Goal: Task Accomplishment & Management: Complete application form

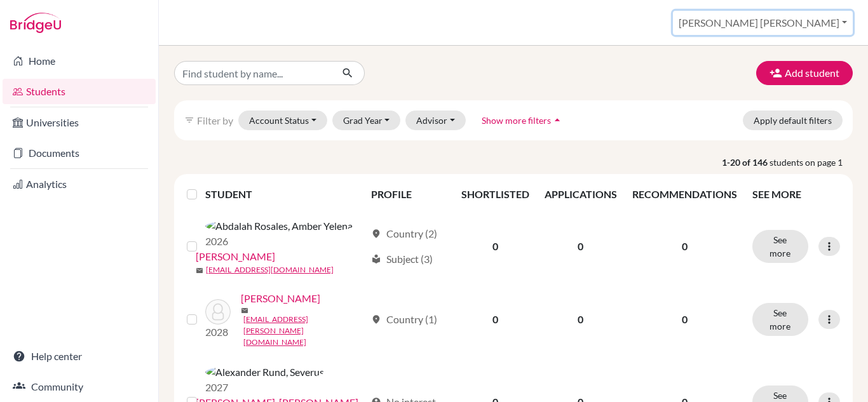
click at [802, 24] on button "[PERSON_NAME] [PERSON_NAME]" at bounding box center [763, 23] width 180 height 24
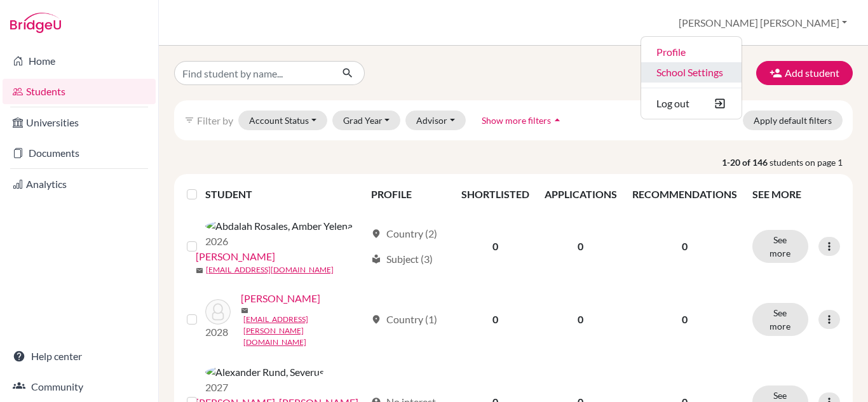
click at [741, 75] on link "School Settings" at bounding box center [691, 72] width 100 height 20
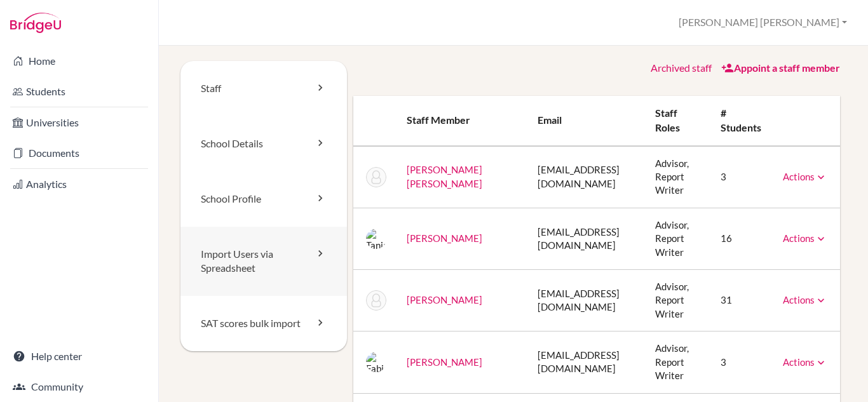
click at [264, 264] on link "Import Users via Spreadsheet" at bounding box center [263, 262] width 166 height 70
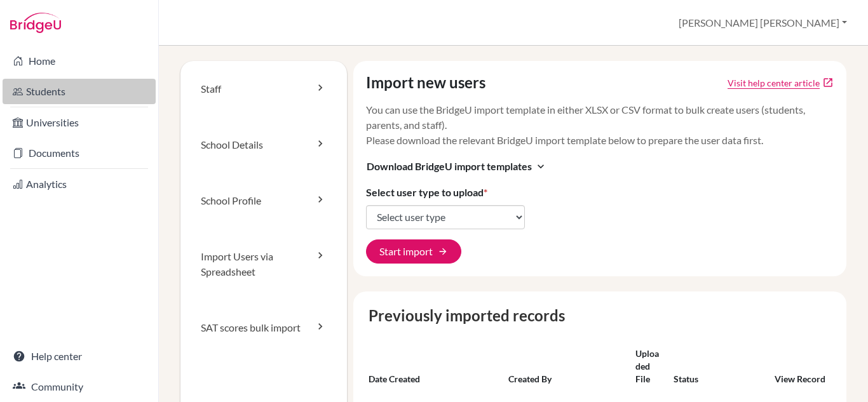
click at [60, 96] on link "Students" at bounding box center [79, 91] width 153 height 25
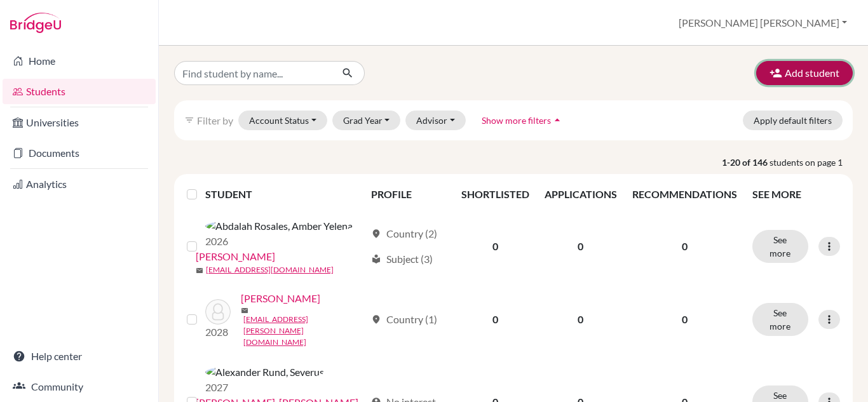
click at [812, 65] on button "Add student" at bounding box center [804, 73] width 97 height 24
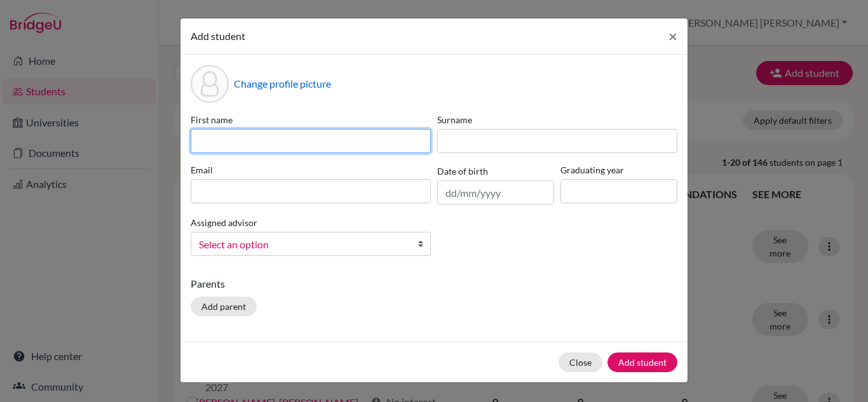
click at [369, 133] on input at bounding box center [311, 141] width 240 height 24
click at [341, 144] on input "Jos" at bounding box center [311, 141] width 240 height 24
type input "José Alejandro"
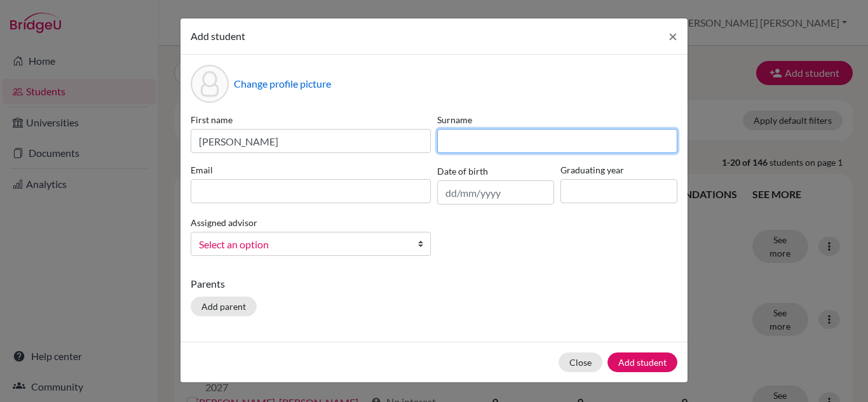
click at [485, 130] on input at bounding box center [557, 141] width 240 height 24
type input "Alfaro Ríos"
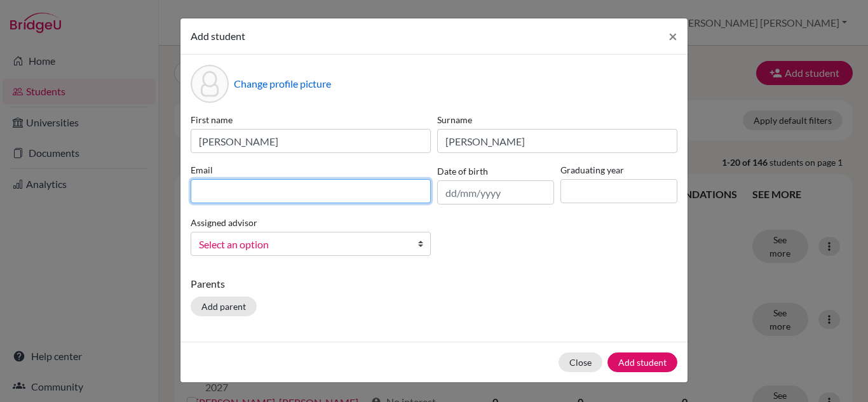
click at [348, 193] on input at bounding box center [311, 191] width 240 height 24
type input "j"
type input "alejandro.alfaro@lapazschool.org"
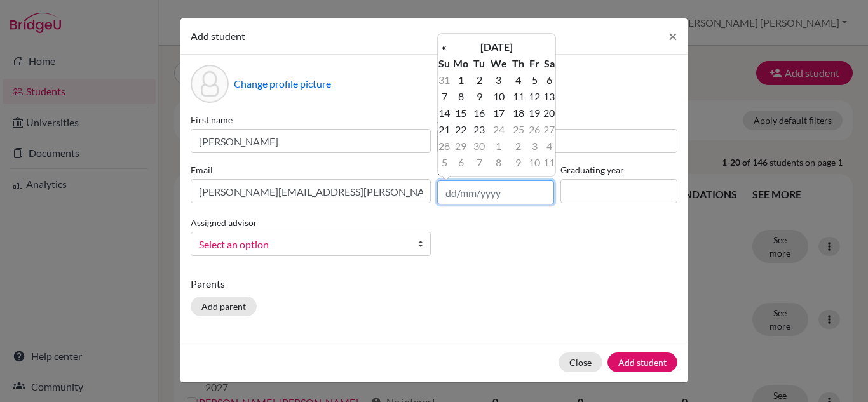
click at [462, 196] on input "text" at bounding box center [495, 192] width 117 height 24
click at [496, 47] on th "September 2025" at bounding box center [496, 47] width 92 height 17
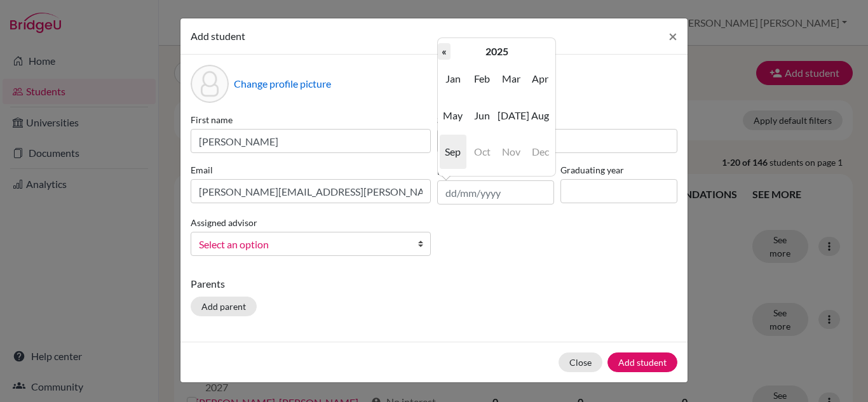
click at [442, 53] on th "«" at bounding box center [444, 51] width 13 height 17
click at [482, 48] on th "2023" at bounding box center [496, 51] width 92 height 17
click at [482, 48] on th "2020-2029" at bounding box center [496, 51] width 92 height 17
click at [491, 77] on span "2000" at bounding box center [482, 79] width 27 height 34
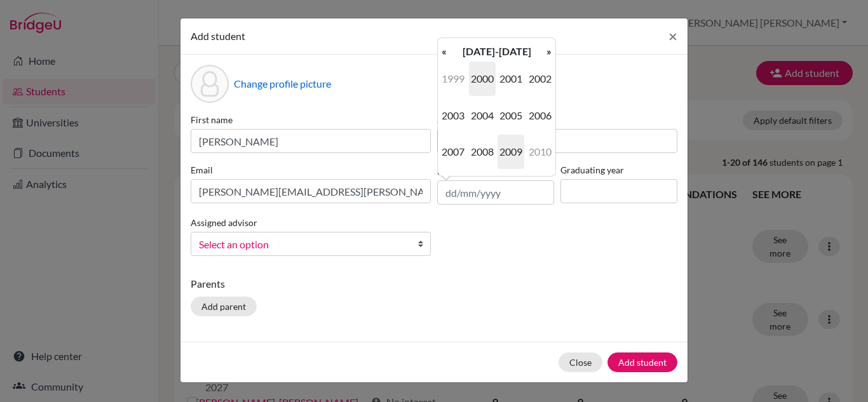
click at [506, 144] on span "2009" at bounding box center [511, 152] width 27 height 34
click at [539, 79] on span "Apr" at bounding box center [540, 79] width 27 height 34
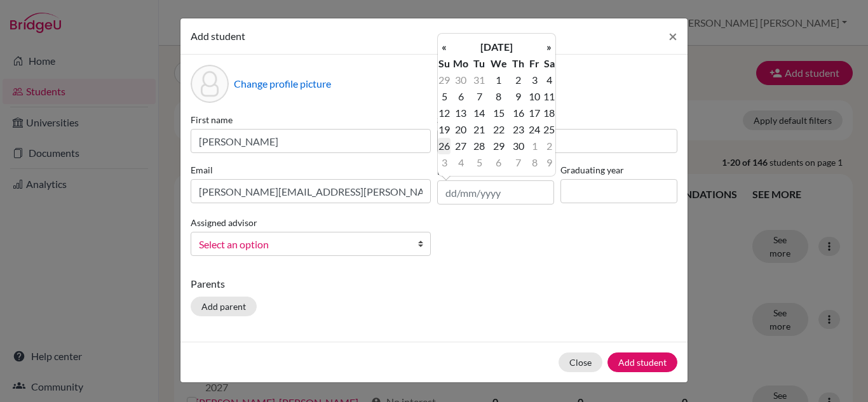
click at [445, 152] on td "26" at bounding box center [444, 146] width 13 height 17
type input "26/04/2009"
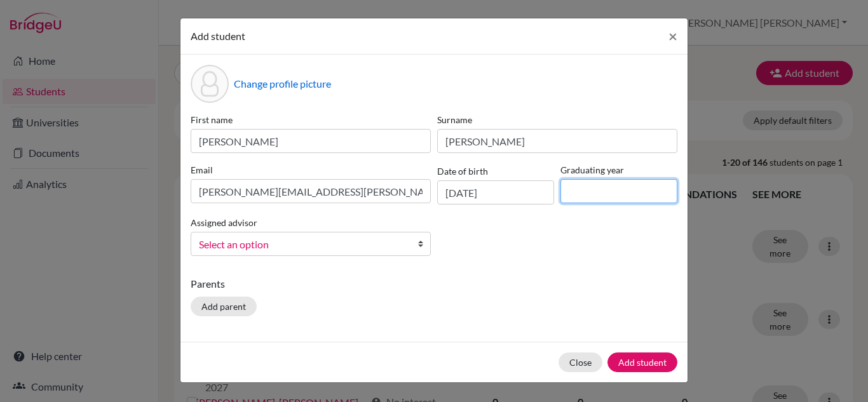
click at [612, 194] on input at bounding box center [618, 191] width 117 height 24
type input "2028"
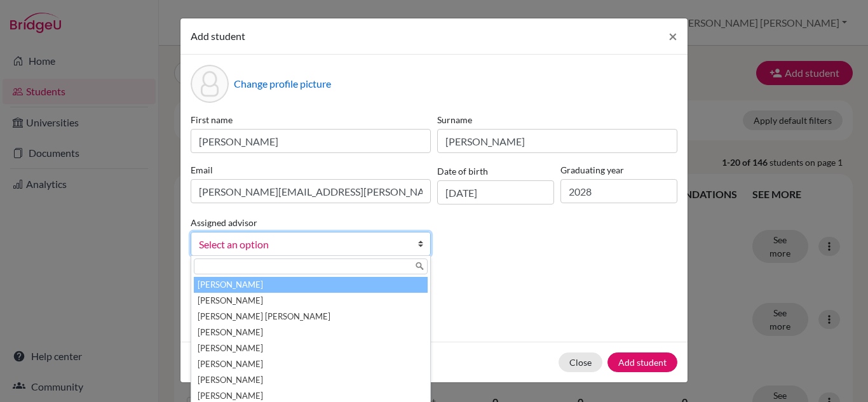
click at [348, 245] on span "Select an option" at bounding box center [302, 244] width 207 height 17
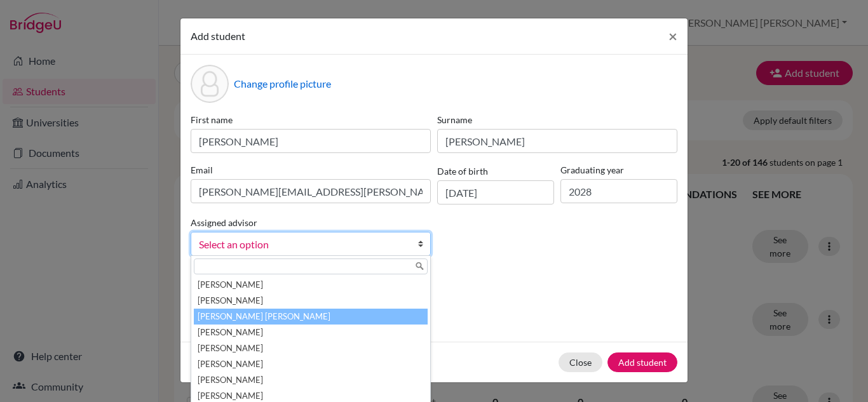
click at [325, 322] on li "Carazo Herrera, María José" at bounding box center [311, 317] width 234 height 16
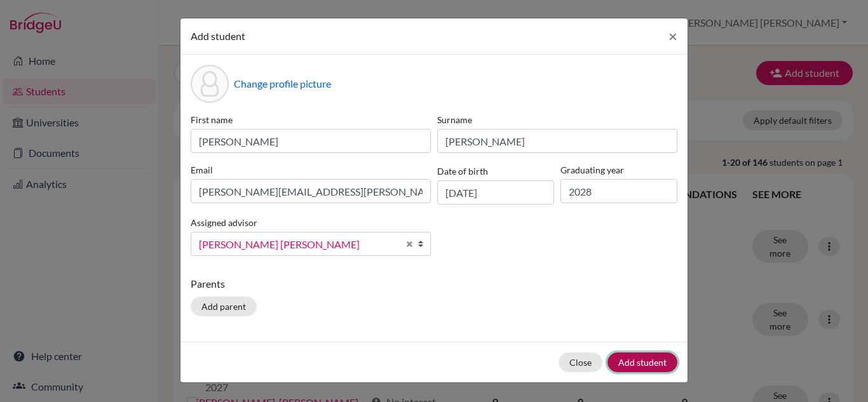
click at [671, 360] on button "Add student" at bounding box center [642, 363] width 70 height 20
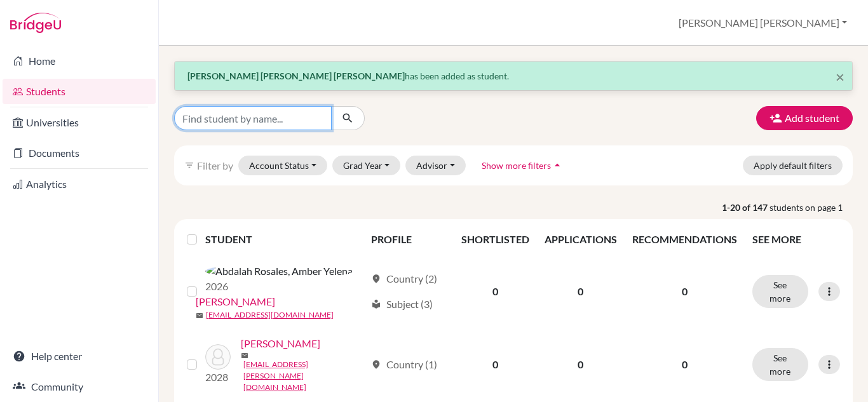
click at [229, 111] on input "Find student by name..." at bounding box center [253, 118] width 158 height 24
click at [388, 161] on button "Grad Year" at bounding box center [366, 166] width 69 height 20
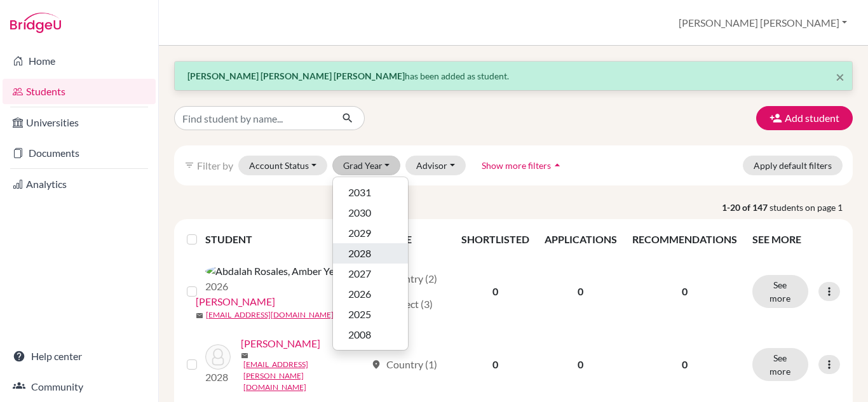
click at [372, 248] on div "2028" at bounding box center [370, 253] width 44 height 15
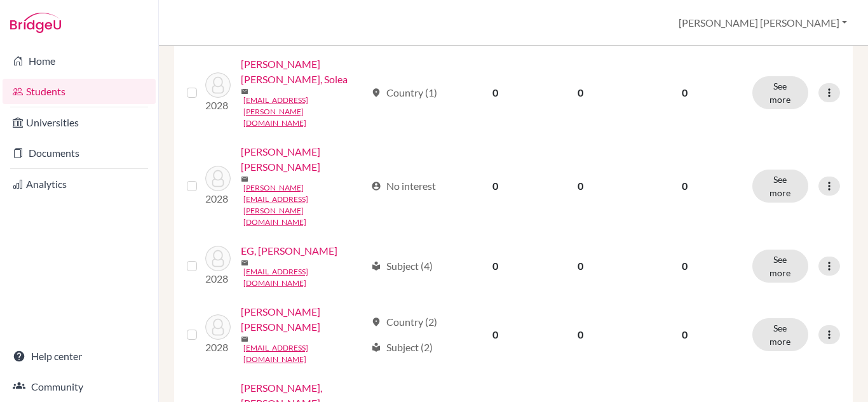
scroll to position [666, 0]
click at [156, 262] on div "Home Students Universities Documents Analytics Help center Community" at bounding box center [79, 224] width 158 height 356
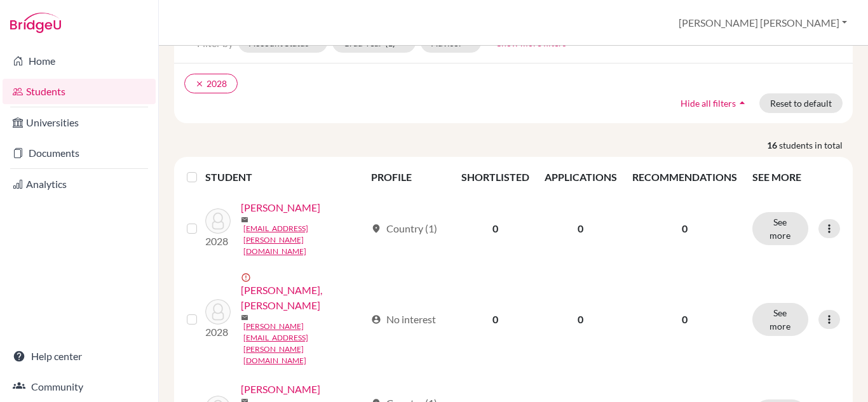
scroll to position [0, 0]
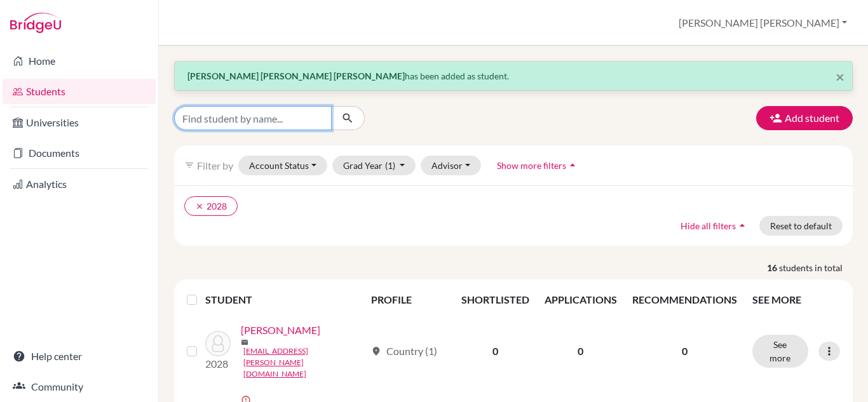
click at [269, 118] on input "Find student by name..." at bounding box center [253, 118] width 158 height 24
type input "alejandro"
click button "submit" at bounding box center [348, 118] width 34 height 24
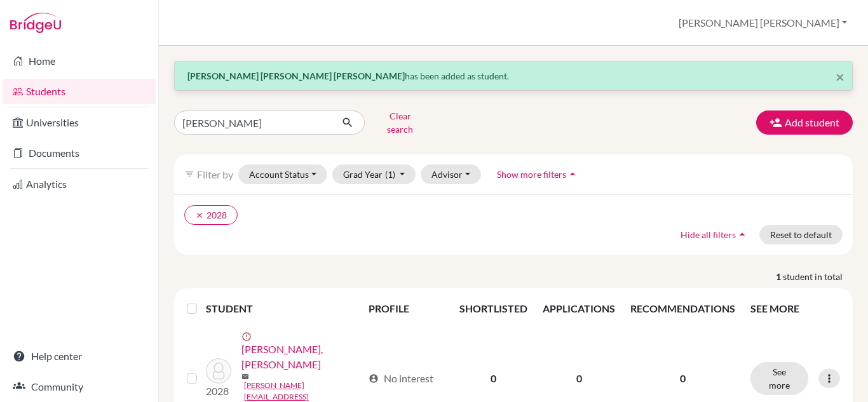
scroll to position [4, 0]
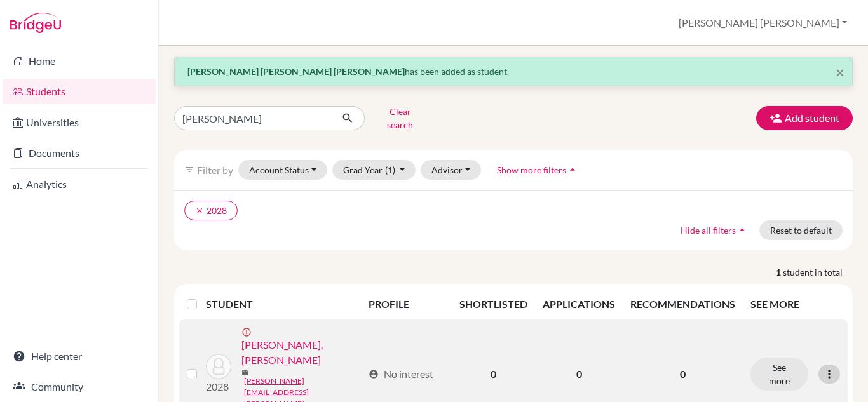
click at [823, 368] on icon at bounding box center [829, 374] width 13 height 13
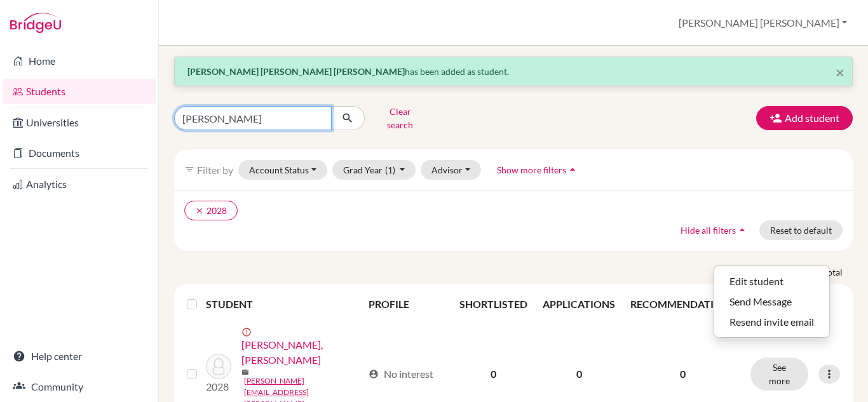
click at [296, 120] on input "alejandro" at bounding box center [253, 118] width 158 height 24
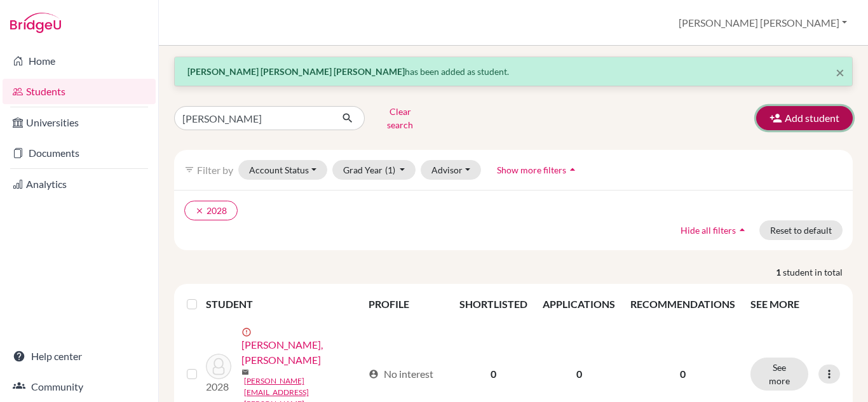
click at [791, 111] on button "Add student" at bounding box center [804, 118] width 97 height 24
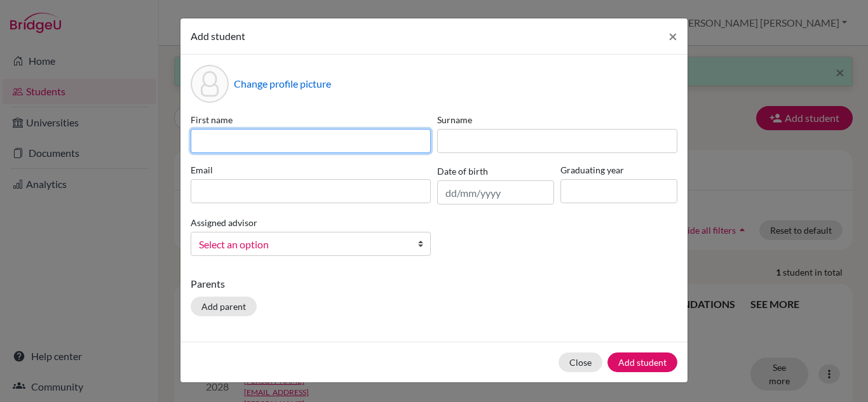
click at [347, 136] on input at bounding box center [311, 141] width 240 height 24
type input "Maripaz"
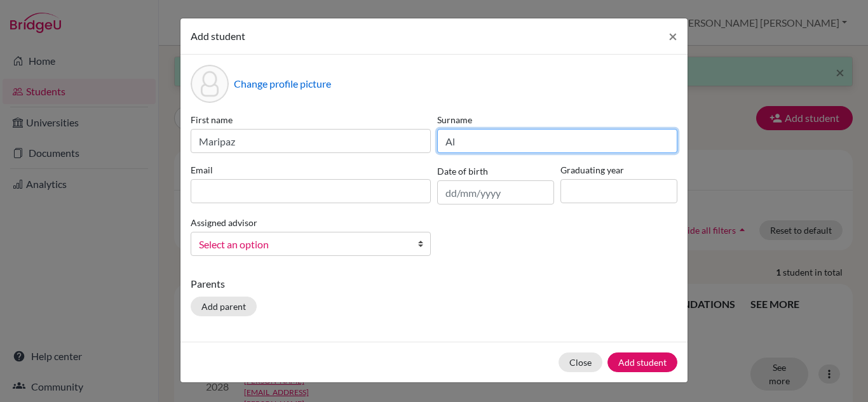
type input "A"
type input "Álvarez Gutierrez"
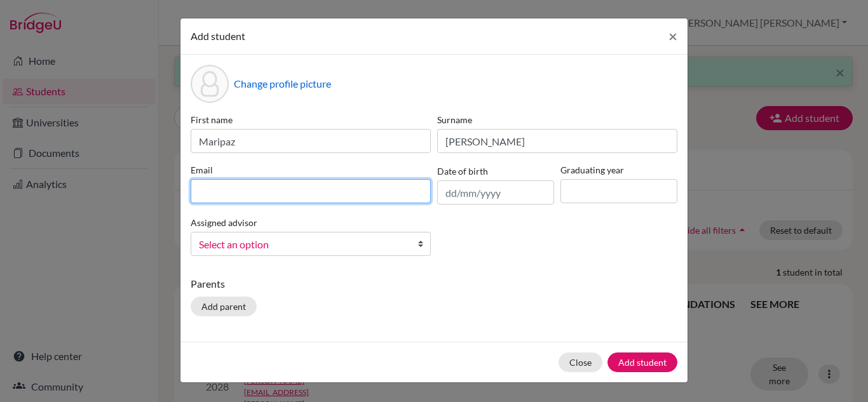
click at [334, 188] on input at bounding box center [311, 191] width 240 height 24
type input "maripaz.alvarez@lapazschool.org"
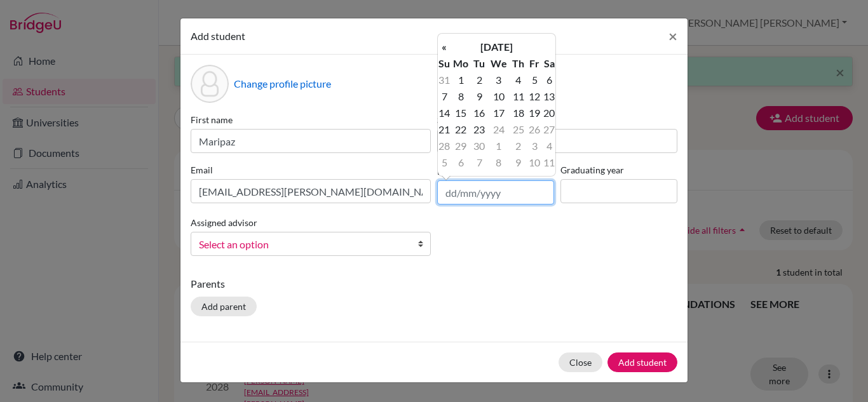
click at [475, 189] on input "text" at bounding box center [495, 192] width 117 height 24
click at [489, 50] on th "September 2025" at bounding box center [496, 47] width 92 height 17
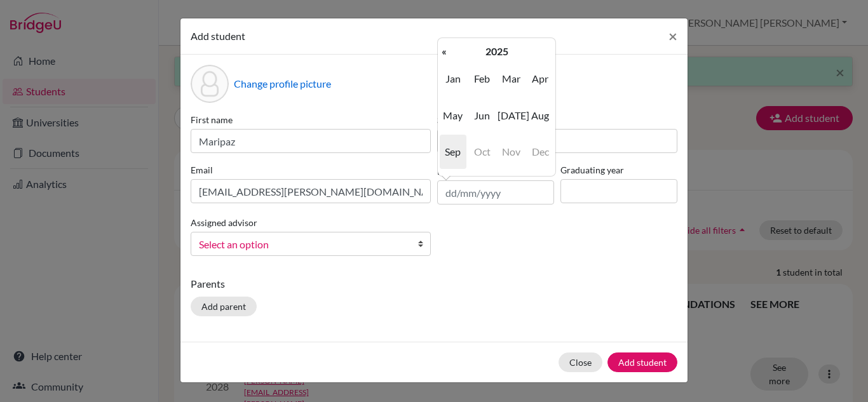
click at [489, 50] on th "2025" at bounding box center [496, 51] width 92 height 17
click at [489, 50] on th "2020-2029" at bounding box center [496, 51] width 92 height 17
click at [489, 78] on span "2000" at bounding box center [482, 79] width 27 height 34
click at [511, 146] on span "2009" at bounding box center [511, 152] width 27 height 34
click at [461, 114] on span "May" at bounding box center [453, 115] width 27 height 34
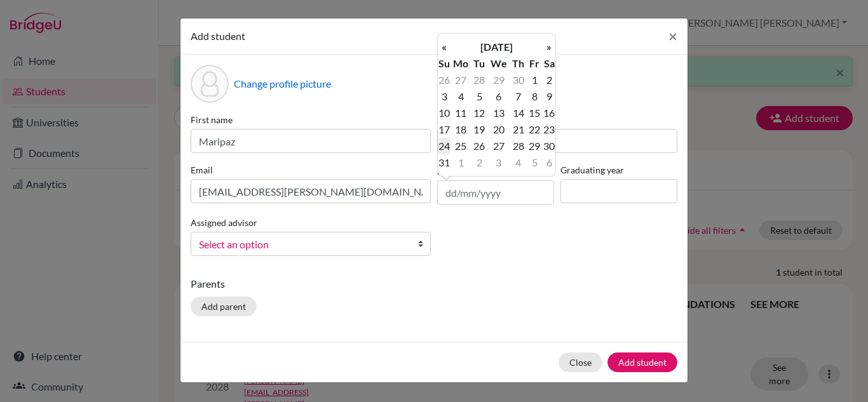
click at [450, 145] on td "24" at bounding box center [444, 146] width 13 height 17
type input "24/05/2009"
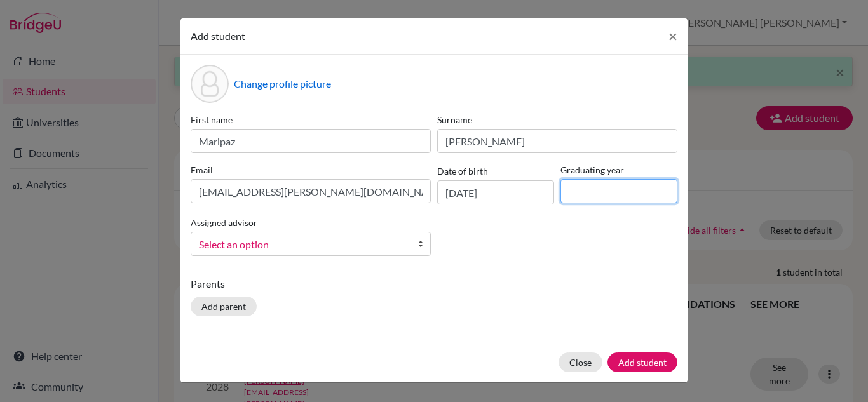
click at [587, 181] on input at bounding box center [618, 191] width 117 height 24
type input "2028"
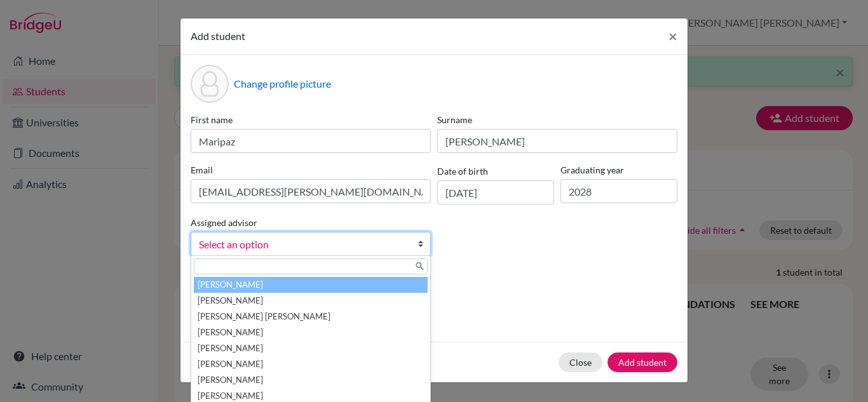
click at [398, 244] on span "Select an option" at bounding box center [302, 244] width 207 height 17
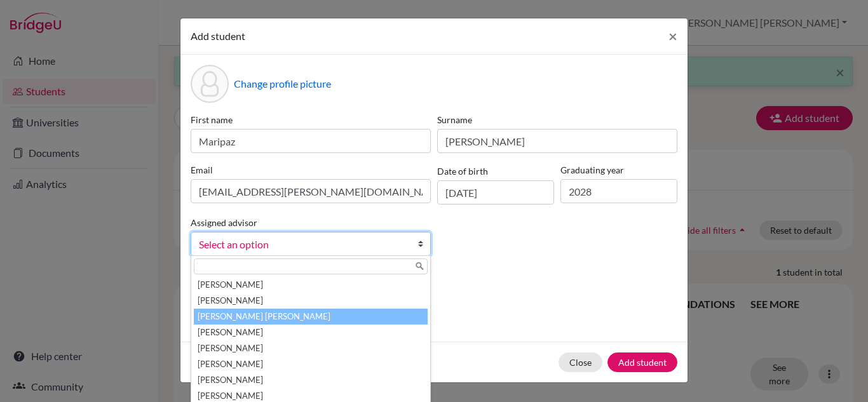
click at [288, 318] on li "Carazo Herrera, María José" at bounding box center [311, 317] width 234 height 16
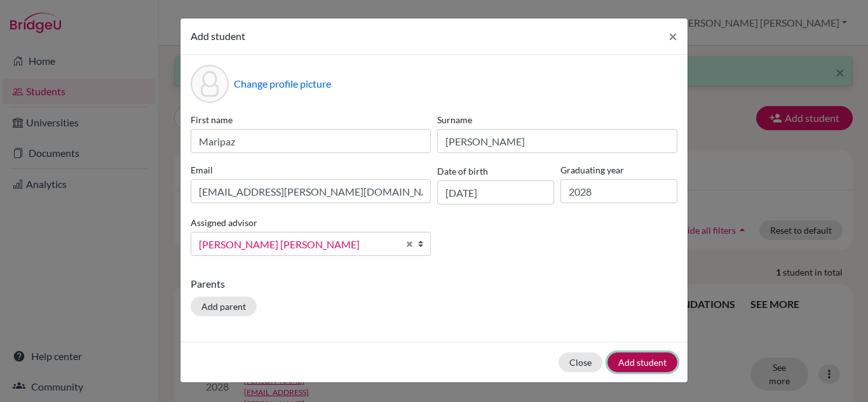
click at [647, 362] on button "Add student" at bounding box center [642, 363] width 70 height 20
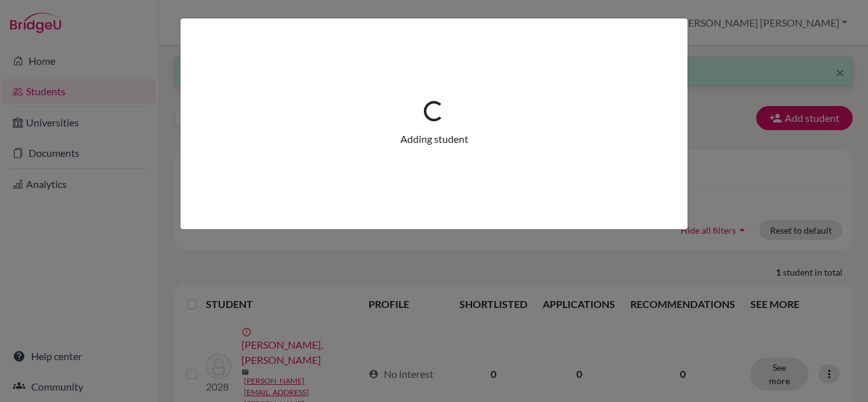
scroll to position [0, 0]
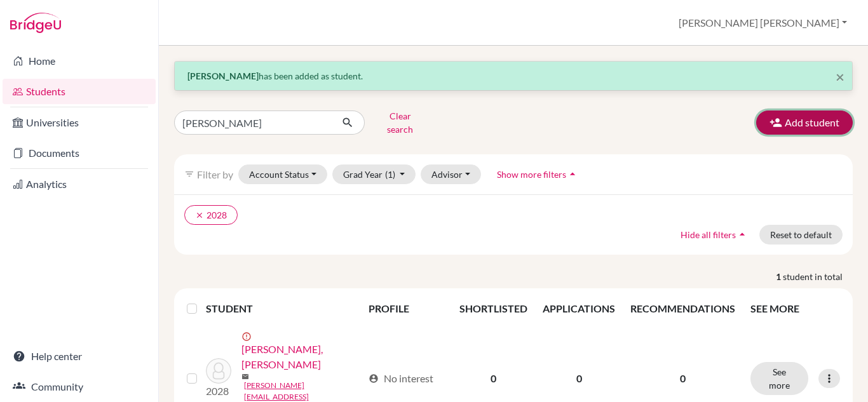
click at [799, 124] on button "Add student" at bounding box center [804, 123] width 97 height 24
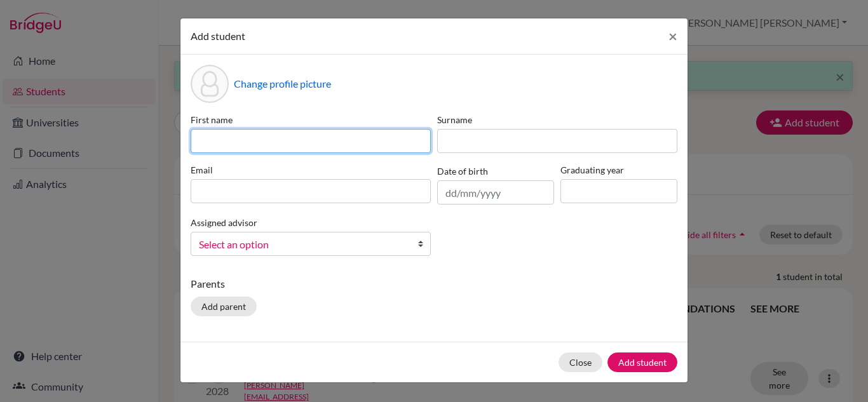
click at [390, 137] on input at bounding box center [311, 141] width 240 height 24
type input "Santiago"
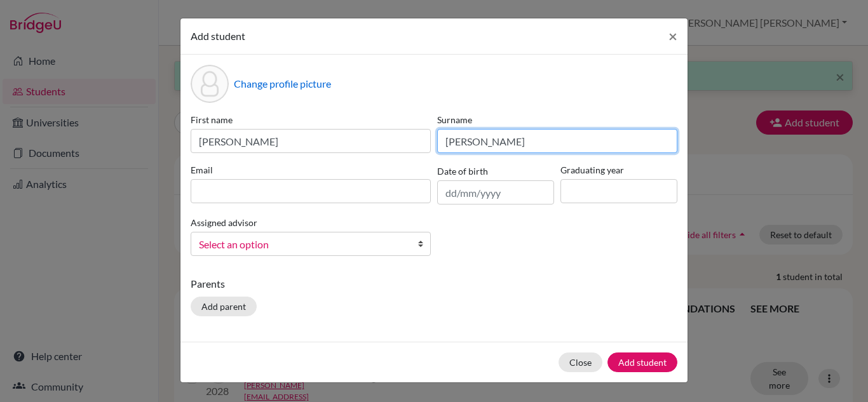
type input "Barrientos Méndez"
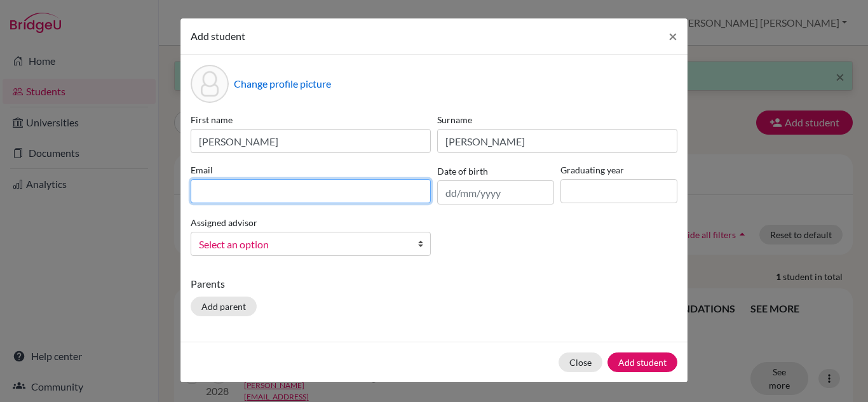
click at [355, 193] on input at bounding box center [311, 191] width 240 height 24
type input "santiago.barrientos@lapazschool.org"
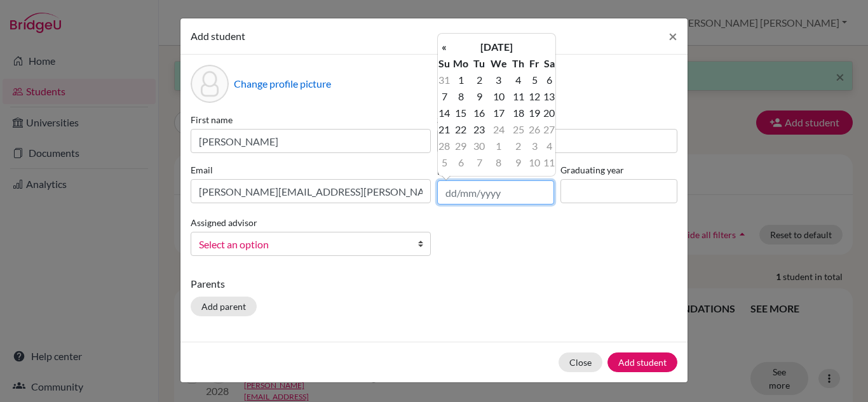
click at [504, 198] on input "text" at bounding box center [495, 192] width 117 height 24
click at [500, 50] on th "September 2025" at bounding box center [496, 47] width 92 height 17
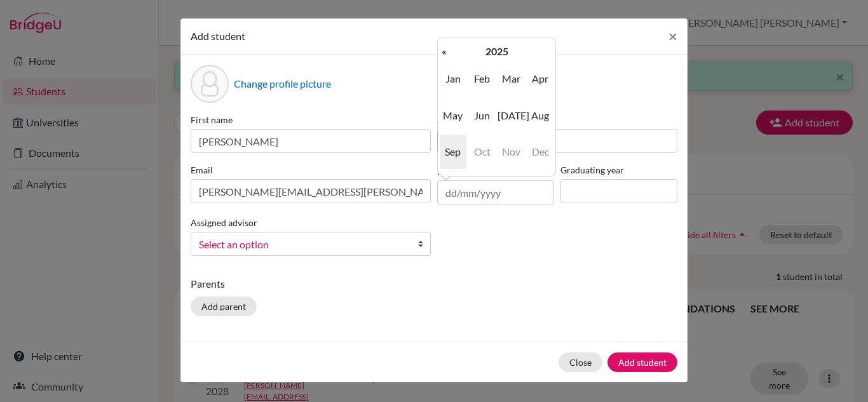
click at [500, 50] on th "2025" at bounding box center [496, 51] width 92 height 17
click at [500, 50] on th "2020-2029" at bounding box center [496, 51] width 92 height 17
click at [506, 69] on span "2010" at bounding box center [511, 79] width 27 height 34
click at [481, 79] on span "2010" at bounding box center [482, 79] width 27 height 34
click at [454, 78] on span "Jan" at bounding box center [453, 79] width 27 height 34
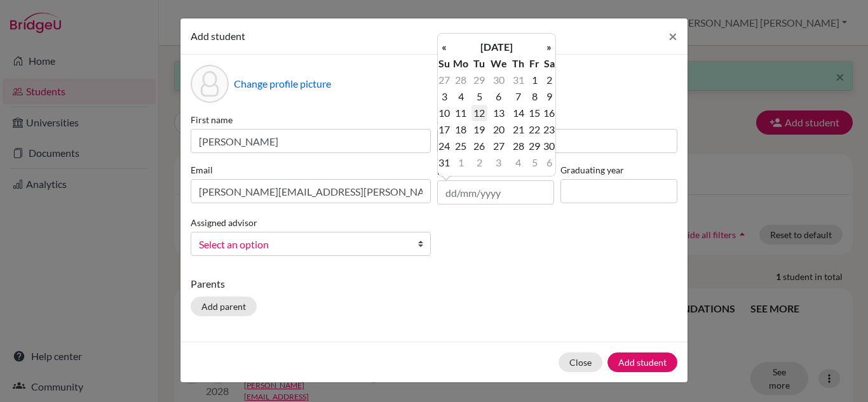
click at [478, 111] on td "12" at bounding box center [479, 113] width 16 height 17
type input "12/01/2010"
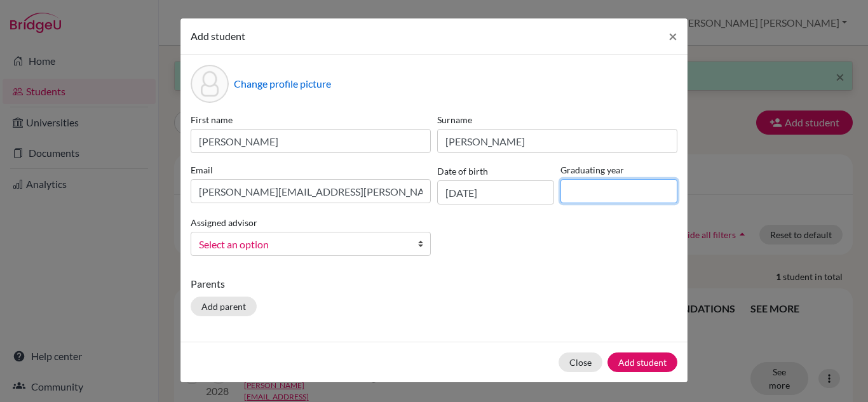
click at [606, 189] on input at bounding box center [618, 191] width 117 height 24
type input "2028"
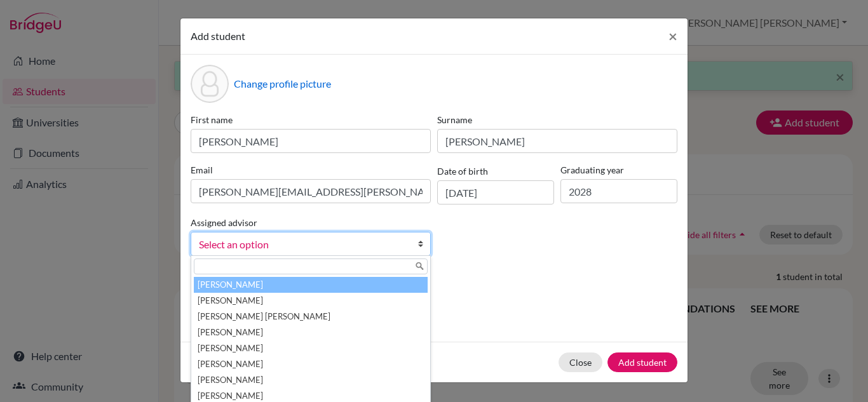
click at [325, 251] on span "Select an option" at bounding box center [302, 244] width 207 height 17
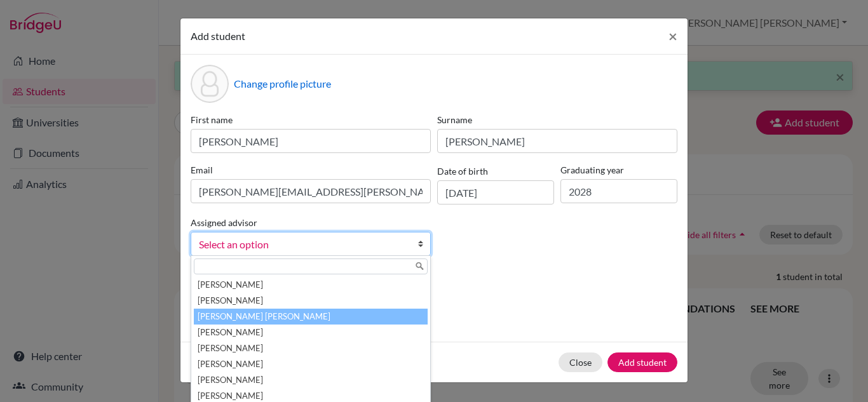
click at [304, 316] on li "Carazo Herrera, María José" at bounding box center [311, 317] width 234 height 16
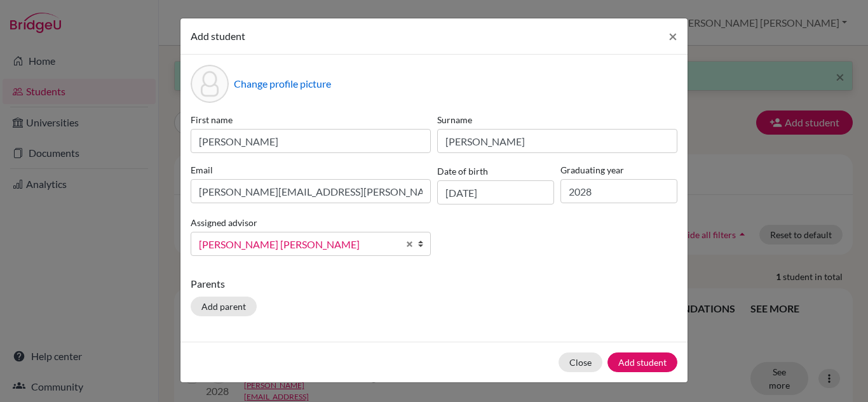
click at [438, 272] on div "Change profile picture First name Santiago Surname Barrientos Méndez Email sant…" at bounding box center [433, 198] width 507 height 287
click at [647, 359] on button "Add student" at bounding box center [642, 363] width 70 height 20
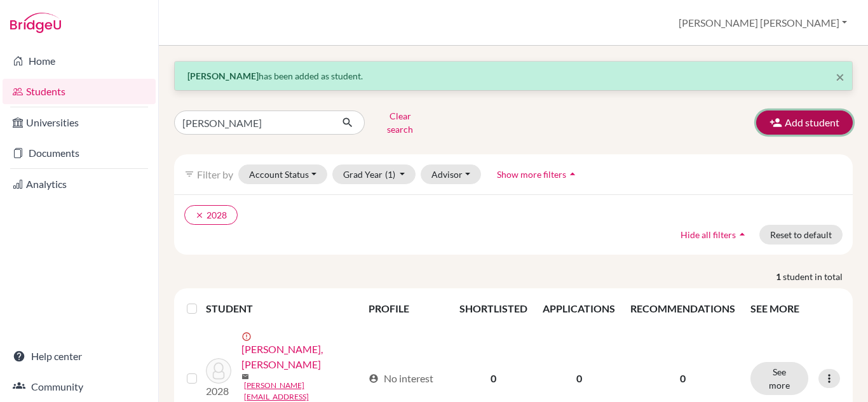
click at [828, 116] on button "Add student" at bounding box center [804, 123] width 97 height 24
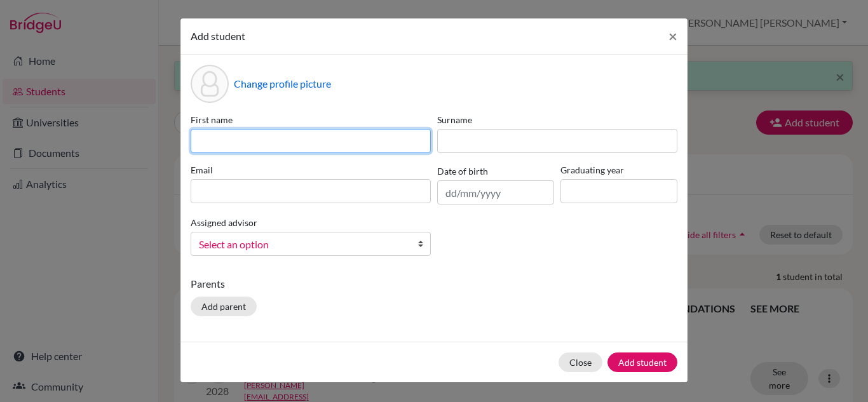
click at [317, 144] on input at bounding box center [311, 141] width 240 height 24
type input "Caridad"
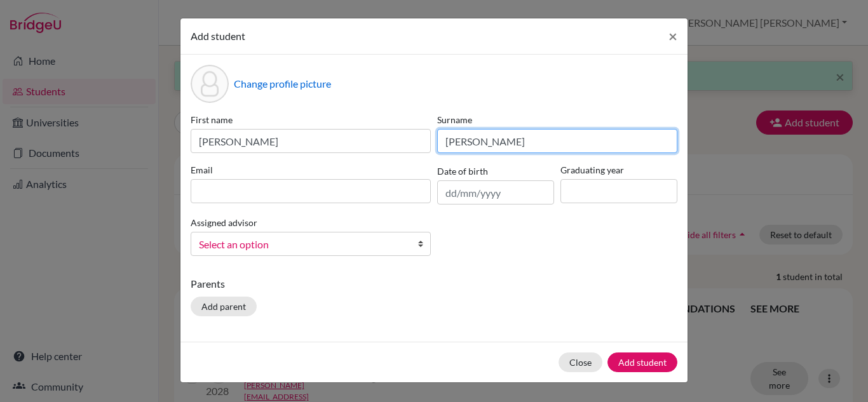
type input "Buethe Achoy"
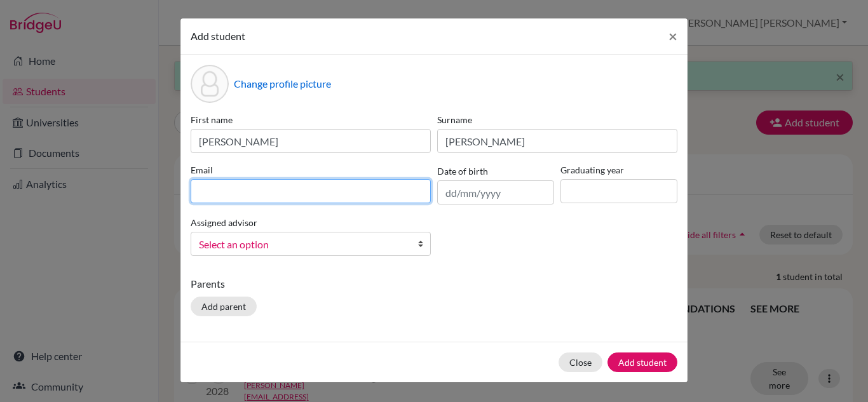
click at [327, 188] on input at bounding box center [311, 191] width 240 height 24
type input "caridad.buethe@lapazschool.org"
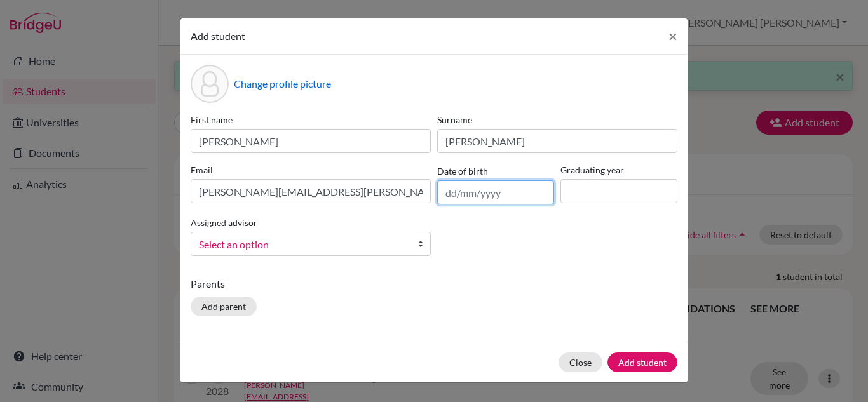
click at [463, 193] on input "text" at bounding box center [495, 192] width 117 height 24
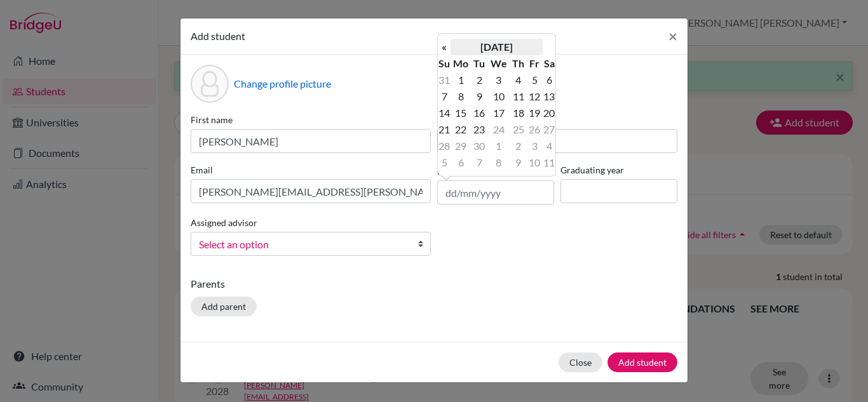
click at [484, 51] on th "September 2025" at bounding box center [496, 47] width 92 height 17
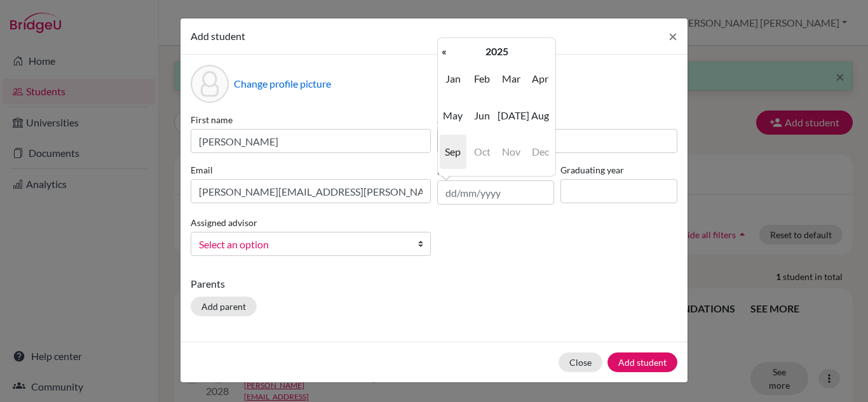
click at [484, 51] on th "2025" at bounding box center [496, 51] width 92 height 17
click at [484, 51] on th "2020-2029" at bounding box center [496, 51] width 92 height 17
click at [479, 94] on span "2000" at bounding box center [482, 79] width 27 height 34
click at [506, 149] on span "2009" at bounding box center [511, 152] width 27 height 34
drag, startPoint x: 526, startPoint y: 147, endPoint x: 534, endPoint y: 149, distance: 8.5
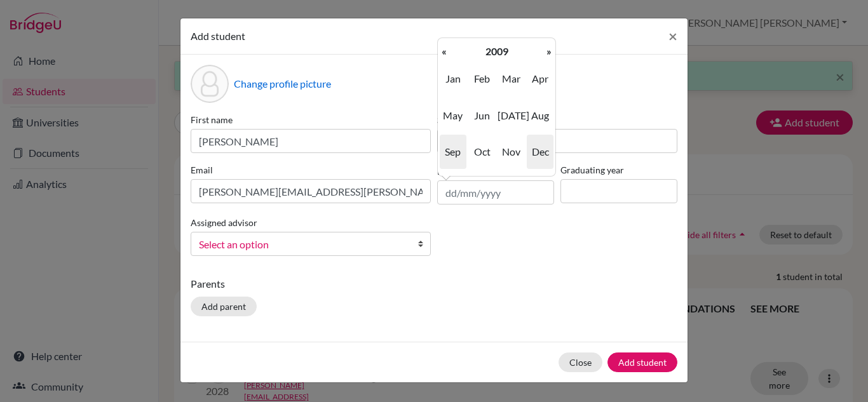
click at [534, 149] on td "Jan Feb Mar Apr May Jun Jul Aug Sep Oct Nov Dec" at bounding box center [497, 115] width 118 height 111
click at [534, 149] on span "Dec" at bounding box center [540, 152] width 27 height 34
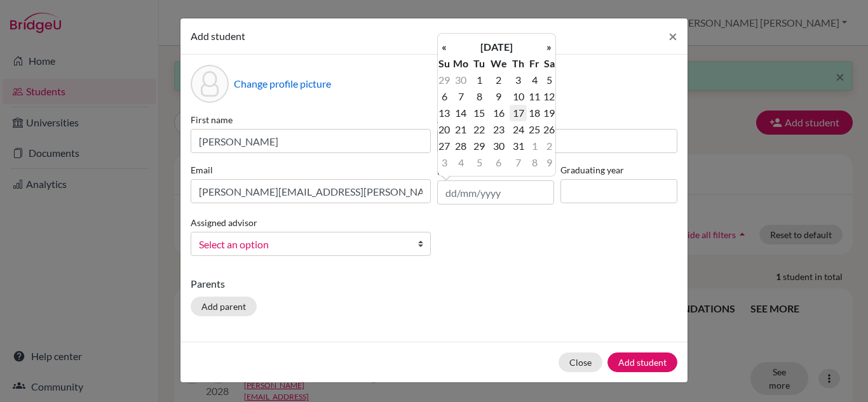
click at [523, 114] on td "17" at bounding box center [518, 113] width 17 height 17
type input "17/12/2009"
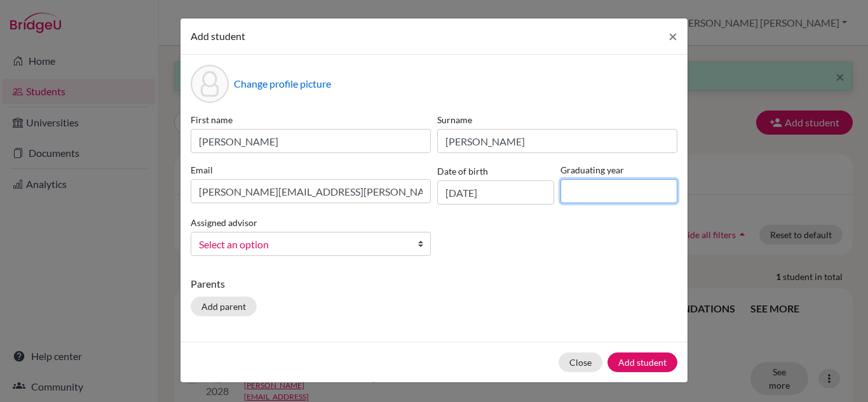
click at [589, 194] on input at bounding box center [618, 191] width 117 height 24
type input "2028"
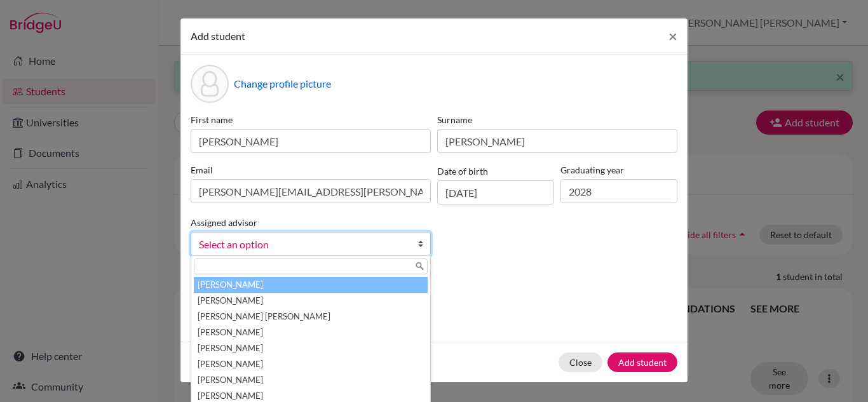
click at [342, 238] on span "Select an option" at bounding box center [302, 244] width 207 height 17
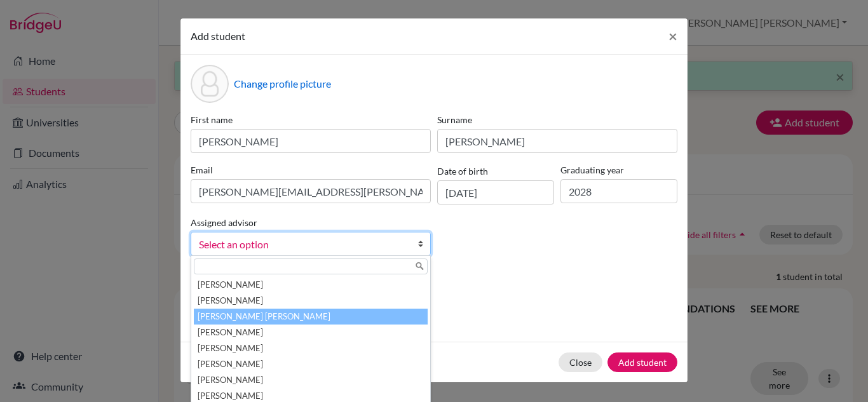
click at [279, 311] on li "Carazo Herrera, María José" at bounding box center [311, 317] width 234 height 16
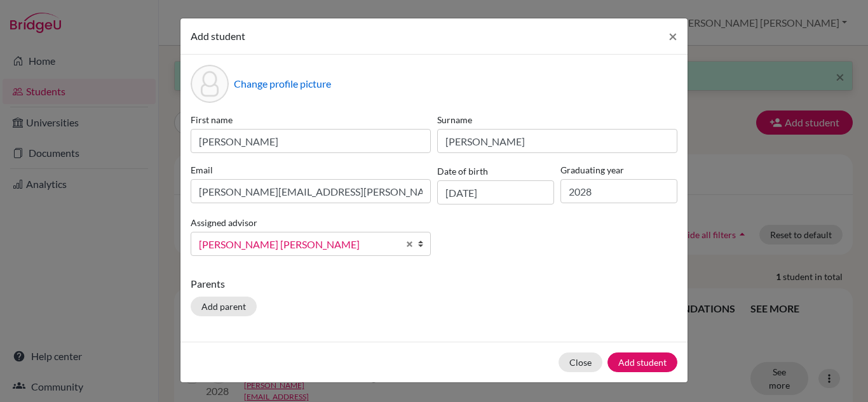
click at [498, 281] on p "Parents" at bounding box center [434, 283] width 487 height 15
click at [653, 356] on button "Add student" at bounding box center [642, 363] width 70 height 20
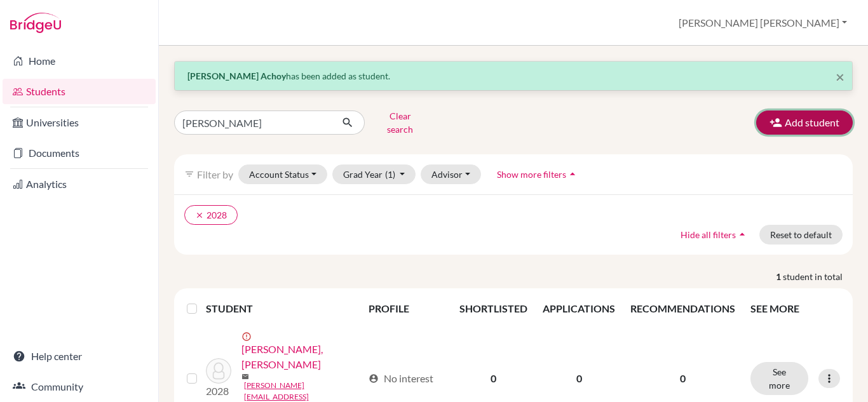
click at [777, 118] on button "Add student" at bounding box center [804, 123] width 97 height 24
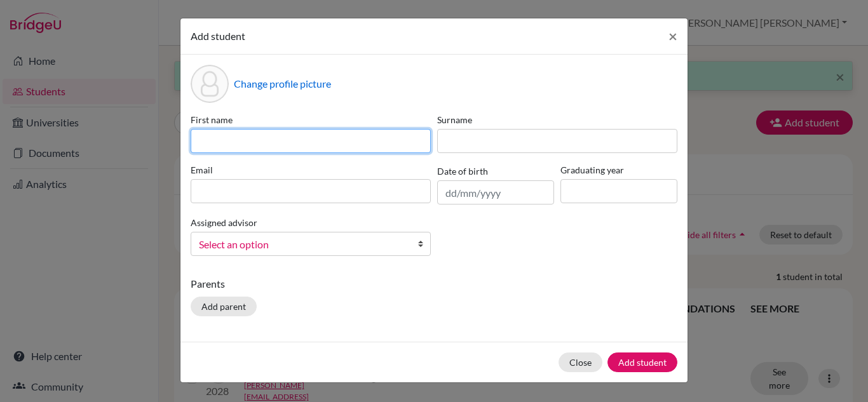
click at [306, 139] on input at bounding box center [311, 141] width 240 height 24
type input "Emiliano"
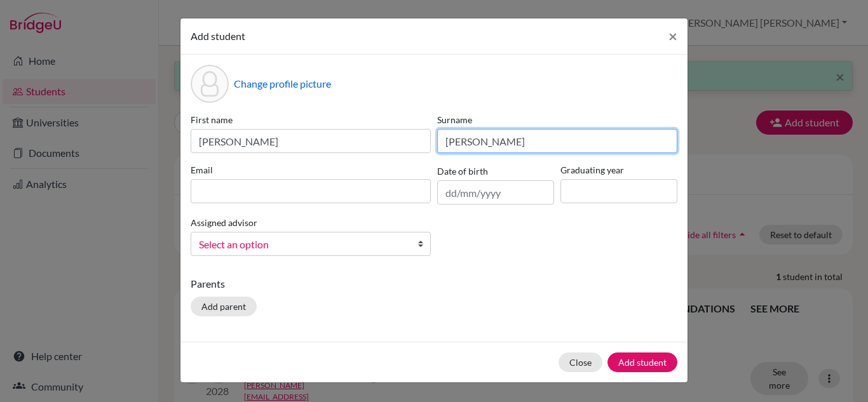
type input "Castro Salas"
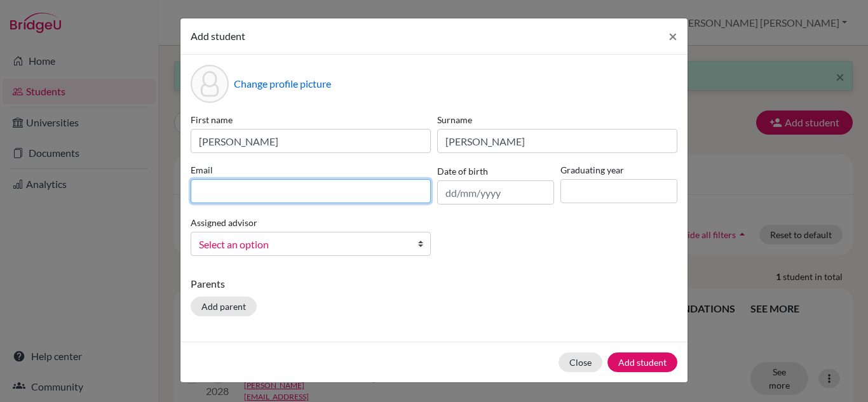
click at [305, 185] on input at bounding box center [311, 191] width 240 height 24
type input "emiliano.castro@lapazschool.org"
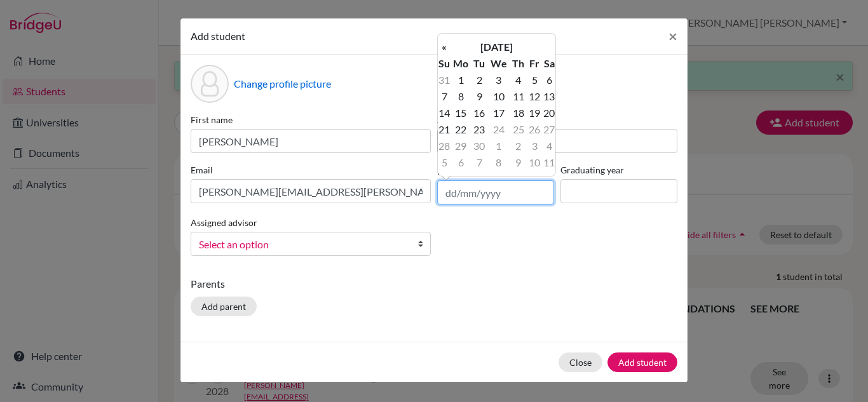
click at [492, 199] on input "text" at bounding box center [495, 192] width 117 height 24
click at [444, 48] on th "«" at bounding box center [444, 47] width 13 height 17
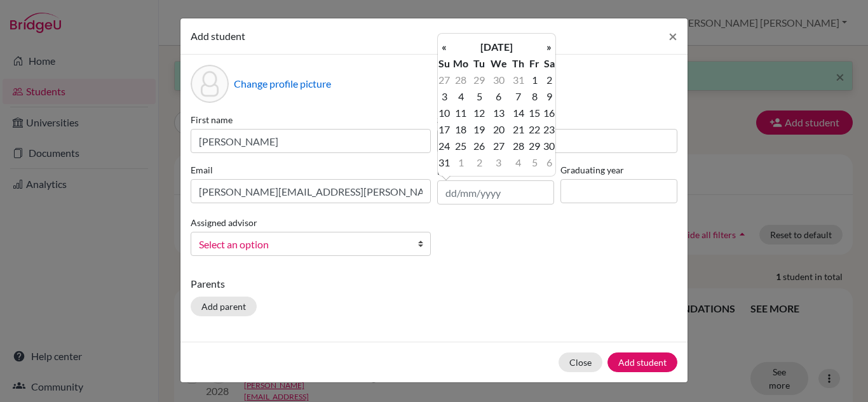
click at [444, 48] on th "«" at bounding box center [444, 47] width 13 height 17
click at [489, 43] on th "July 2025" at bounding box center [496, 47] width 92 height 17
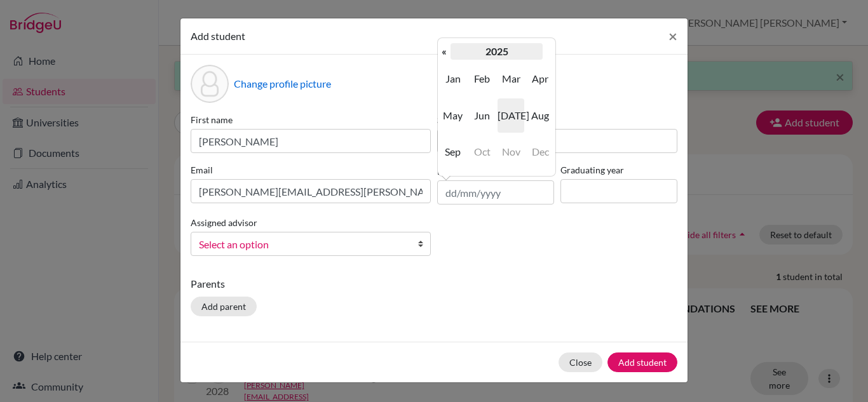
click at [494, 54] on th "2025" at bounding box center [496, 51] width 92 height 17
click at [494, 54] on th "2020-2029" at bounding box center [496, 51] width 92 height 17
click at [489, 77] on span "2000" at bounding box center [482, 79] width 27 height 34
click at [513, 149] on span "2009" at bounding box center [511, 152] width 27 height 34
click at [536, 152] on span "Dec" at bounding box center [540, 152] width 27 height 34
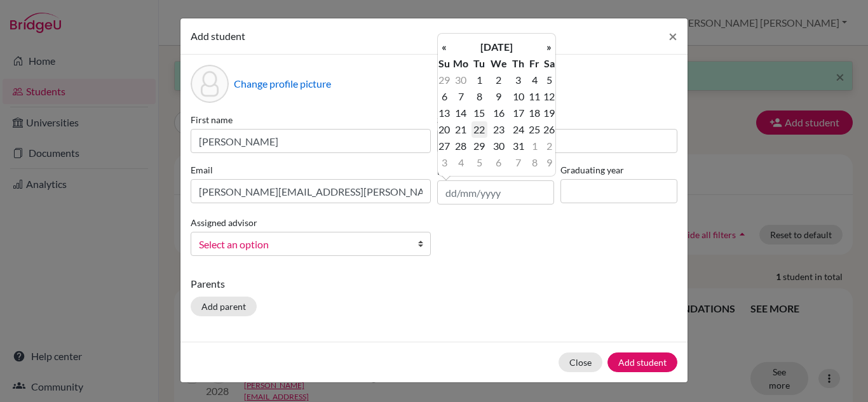
click at [477, 129] on td "22" at bounding box center [479, 129] width 16 height 17
type input "22/12/2009"
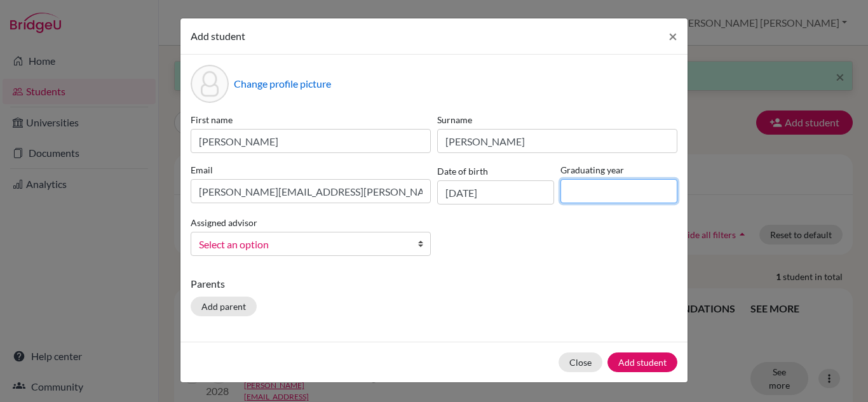
click at [581, 190] on input at bounding box center [618, 191] width 117 height 24
type input "2008"
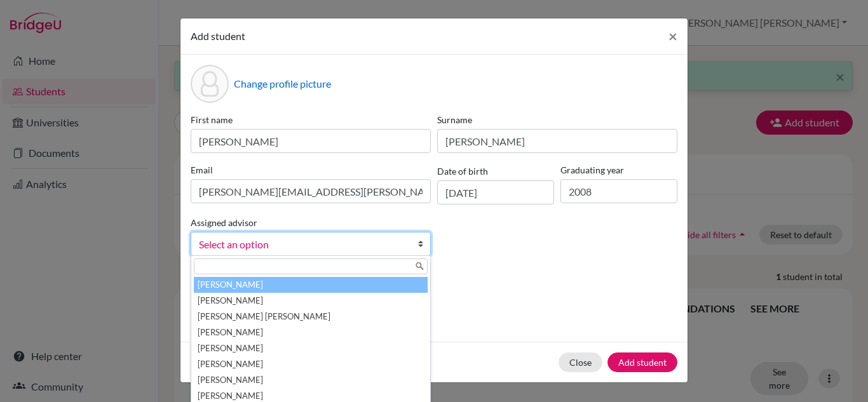
click at [401, 249] on span "Select an option" at bounding box center [302, 244] width 207 height 17
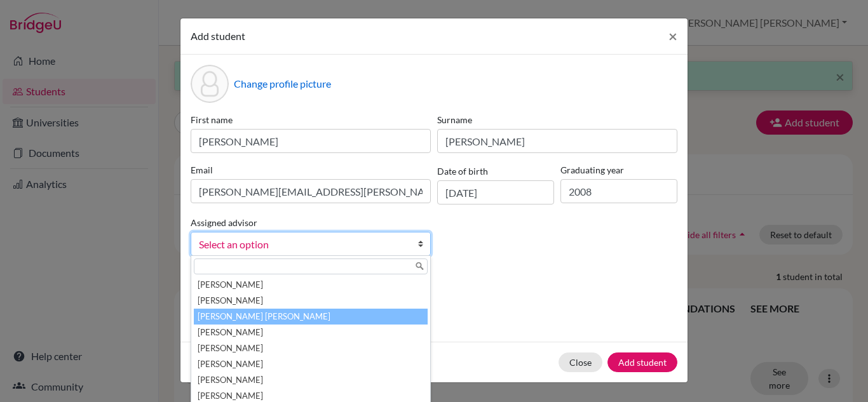
click at [310, 316] on li "Carazo Herrera, María José" at bounding box center [311, 317] width 234 height 16
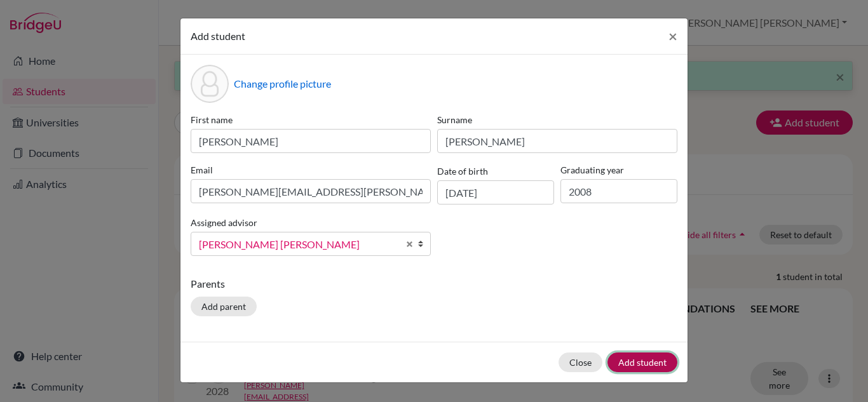
click at [632, 358] on button "Add student" at bounding box center [642, 363] width 70 height 20
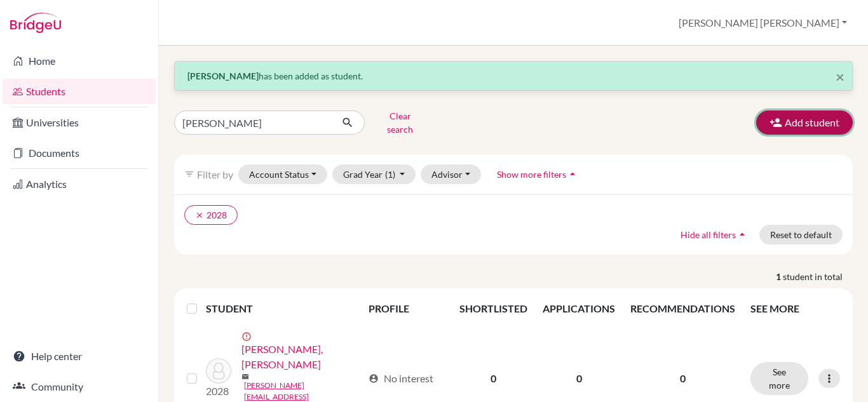
click at [799, 113] on button "Add student" at bounding box center [804, 123] width 97 height 24
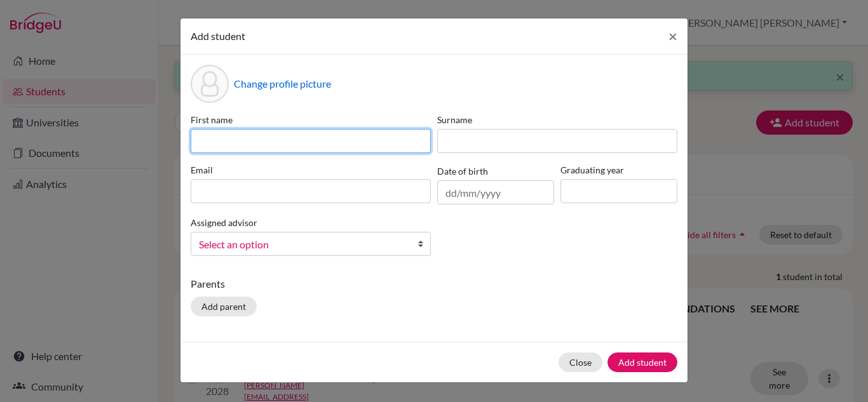
click at [340, 137] on input at bounding box center [311, 141] width 240 height 24
type input "Felipe"
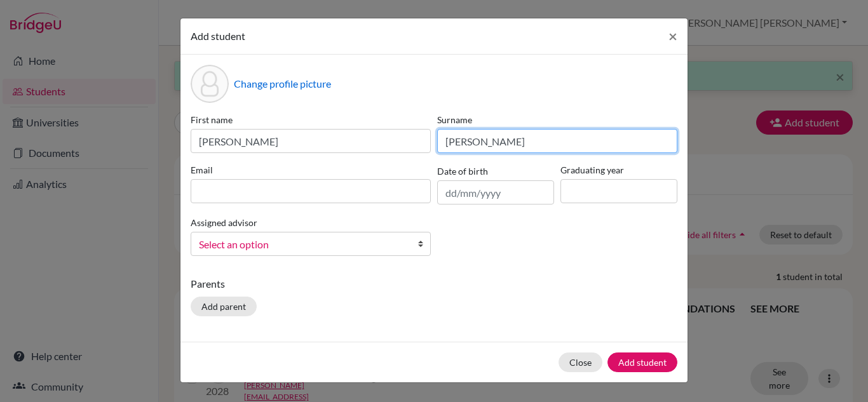
type input "Gazel Ocampo"
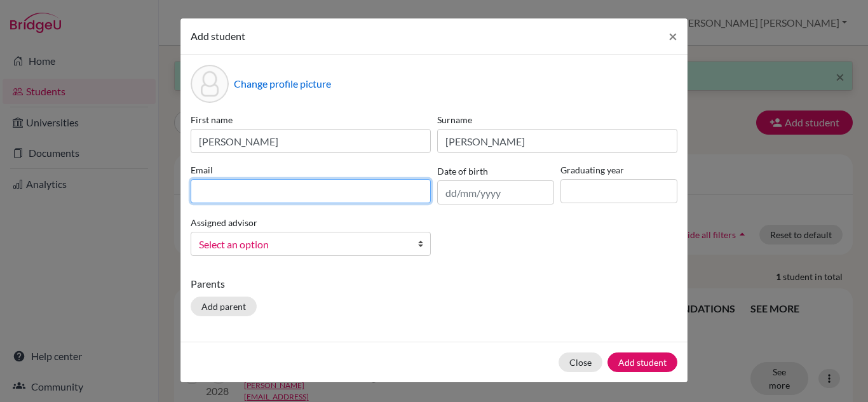
click at [344, 190] on input at bounding box center [311, 191] width 240 height 24
type input "felipe.gazel@lapazschool.org"
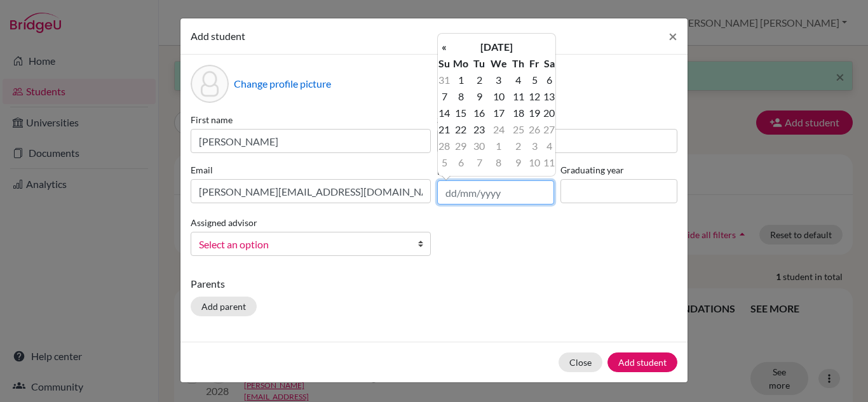
click at [470, 187] on input "text" at bounding box center [495, 192] width 117 height 24
click at [444, 41] on th "«" at bounding box center [444, 47] width 13 height 17
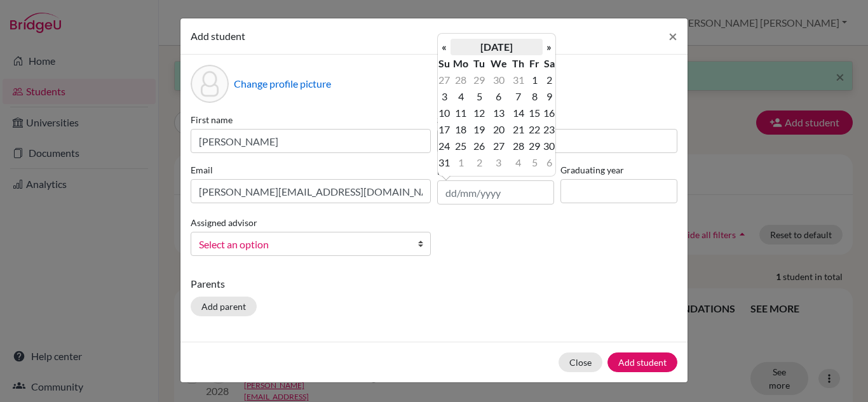
click at [495, 43] on th "August 2025" at bounding box center [496, 47] width 92 height 17
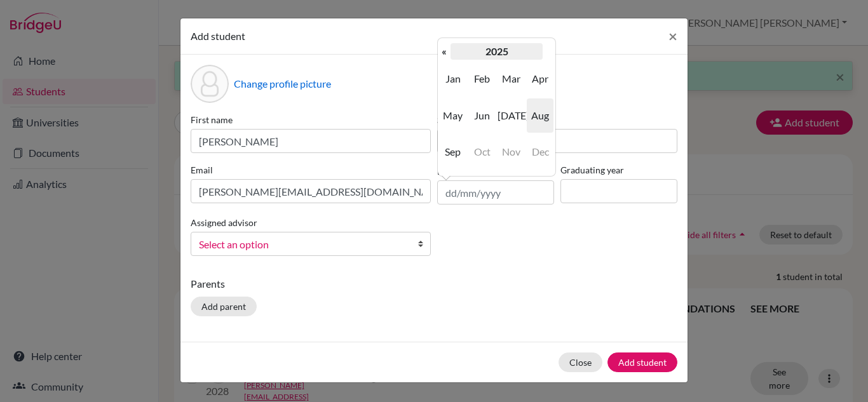
click at [499, 52] on th "2025" at bounding box center [496, 51] width 92 height 17
click at [499, 52] on th "2020-2029" at bounding box center [496, 51] width 92 height 17
click at [485, 72] on span "2000" at bounding box center [482, 79] width 27 height 34
click at [514, 146] on span "2009" at bounding box center [511, 152] width 27 height 34
click at [543, 108] on span "Aug" at bounding box center [540, 115] width 27 height 34
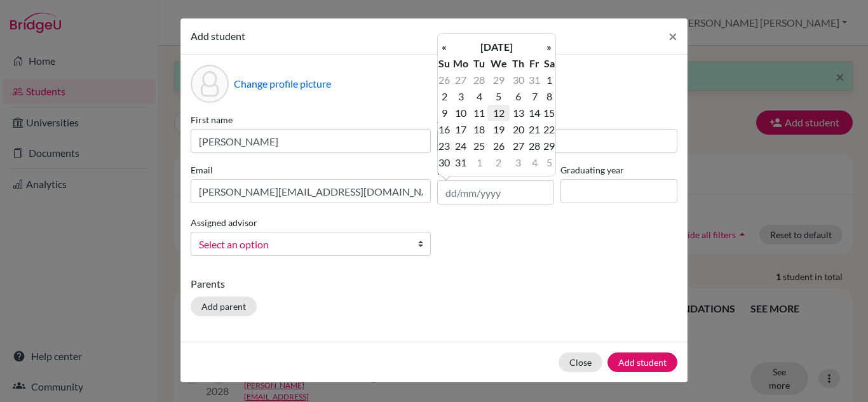
click at [498, 110] on td "12" at bounding box center [498, 113] width 22 height 17
type input "12/08/2009"
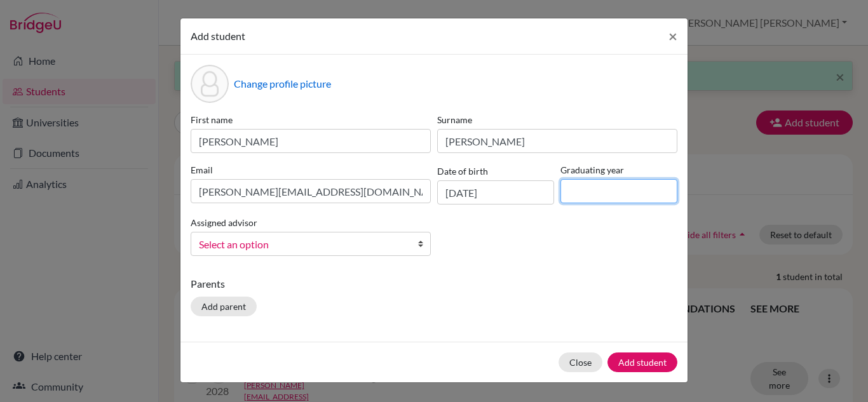
click at [625, 188] on input at bounding box center [618, 191] width 117 height 24
type input "2028"
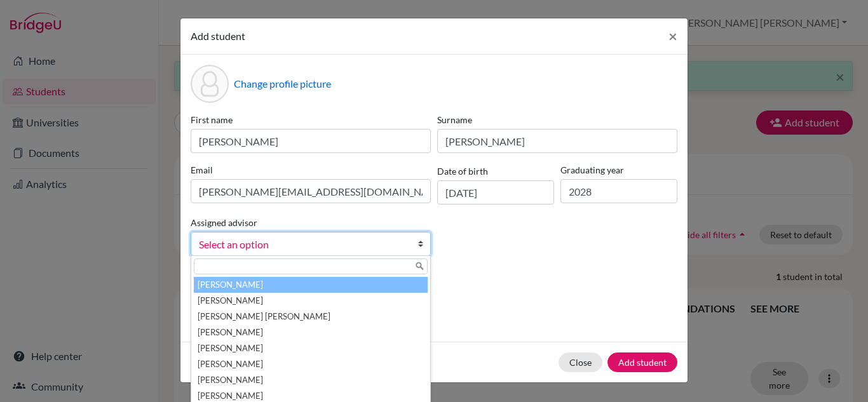
click at [360, 247] on span "Select an option" at bounding box center [302, 244] width 207 height 17
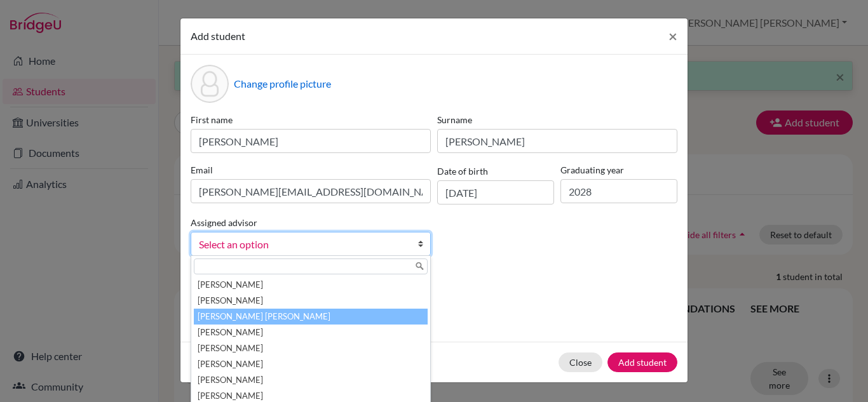
click at [283, 318] on li "Carazo Herrera, María José" at bounding box center [311, 317] width 234 height 16
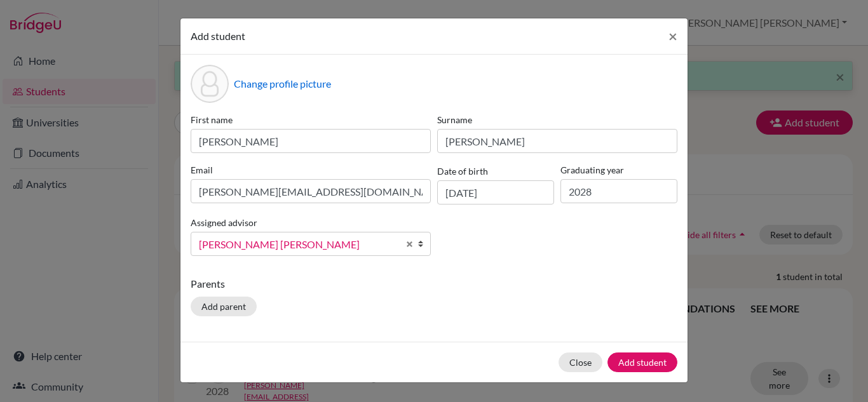
click at [506, 274] on div "Change profile picture First name Felipe Surname Gazel Ocampo Email felipe.gaze…" at bounding box center [433, 198] width 507 height 287
click at [637, 355] on button "Add student" at bounding box center [642, 363] width 70 height 20
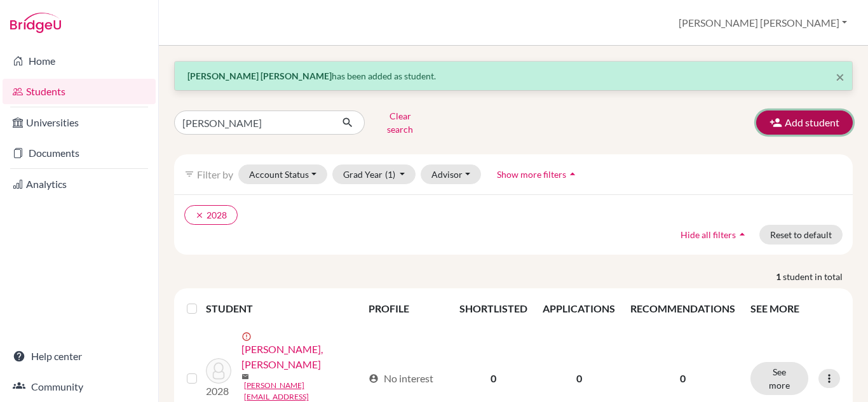
click at [816, 120] on button "Add student" at bounding box center [804, 123] width 97 height 24
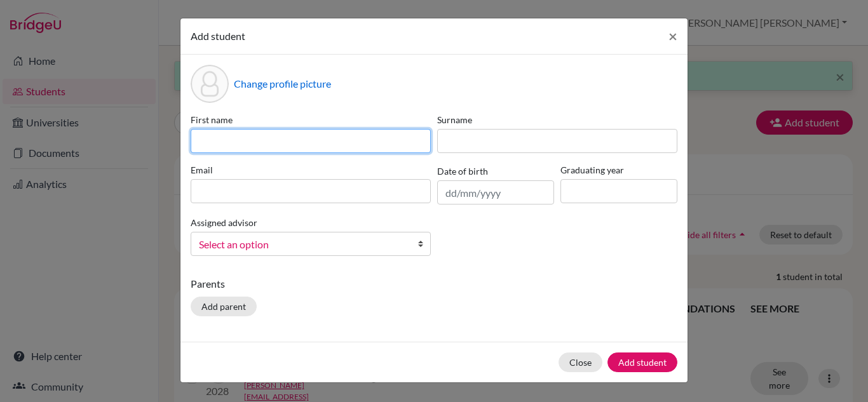
click at [282, 141] on input at bounding box center [311, 141] width 240 height 24
type input "Frankie Samuel"
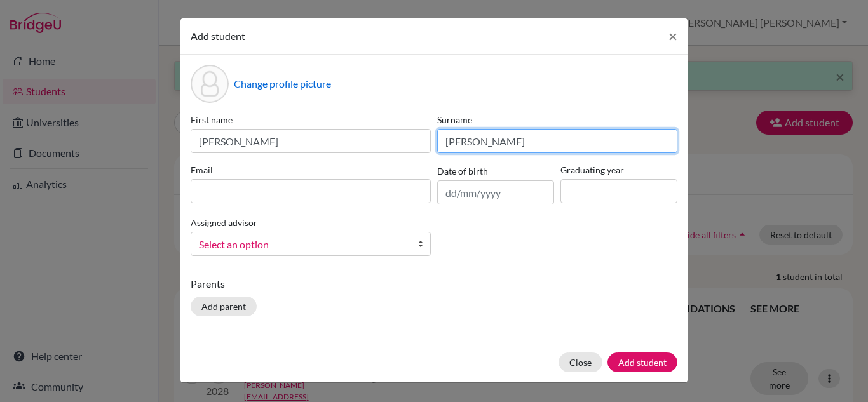
type input "Gibbs Solís"
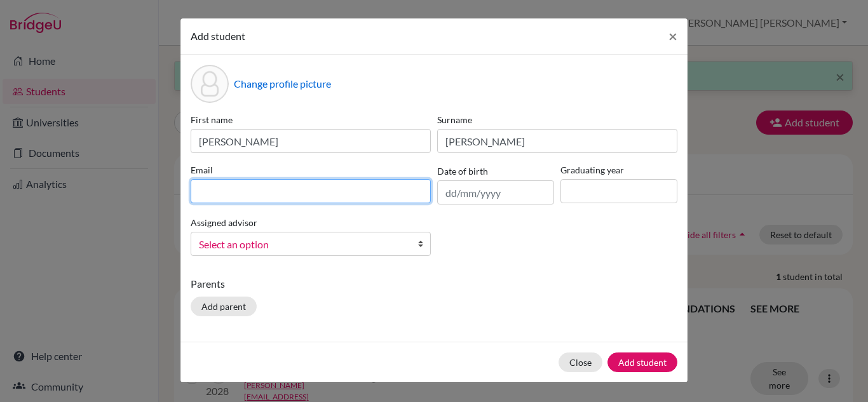
click at [278, 198] on input at bounding box center [311, 191] width 240 height 24
type input "samuel.gibbs@lapazschool.org"
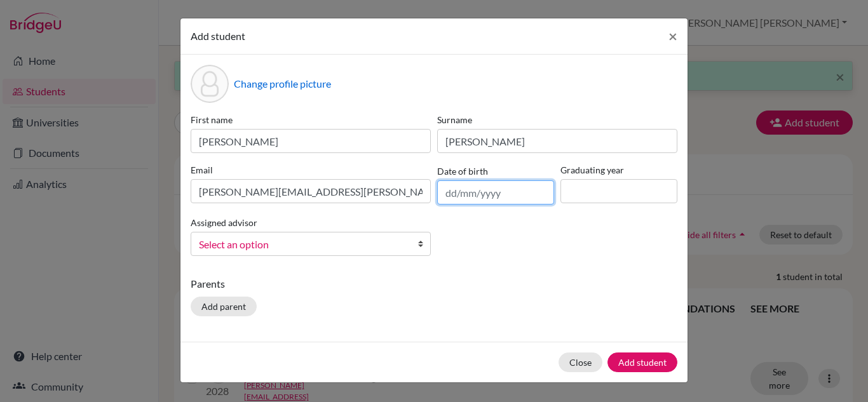
click at [496, 195] on input "text" at bounding box center [495, 192] width 117 height 24
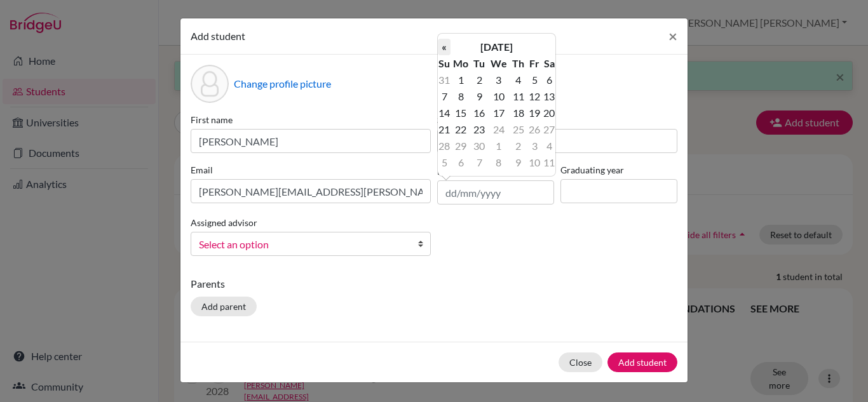
click at [444, 51] on th "«" at bounding box center [444, 47] width 13 height 17
click at [483, 48] on th "August 2025" at bounding box center [496, 47] width 92 height 17
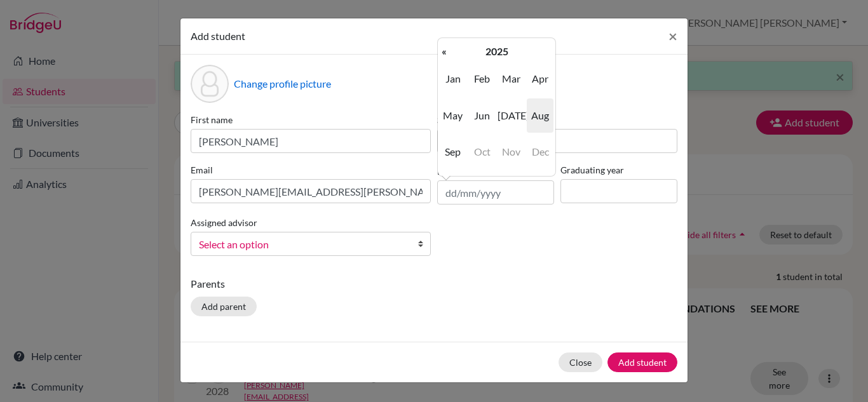
click at [471, 39] on div "« August 2025 » Su Mo Tu We Th Fr Sa 27 28 29 30 31 1 2 3 4 5 6 7 8 9 10 11 12 …" at bounding box center [496, 106] width 119 height 139
click at [473, 40] on div "« August 2025 » Su Mo Tu We Th Fr Sa 27 28 29 30 31 1 2 3 4 5 6 7 8 9 10 11 12 …" at bounding box center [496, 106] width 119 height 139
click at [486, 57] on th "2025" at bounding box center [496, 51] width 92 height 17
click at [487, 53] on th "2020-2029" at bounding box center [496, 51] width 92 height 17
click at [508, 72] on span "2010" at bounding box center [511, 79] width 27 height 34
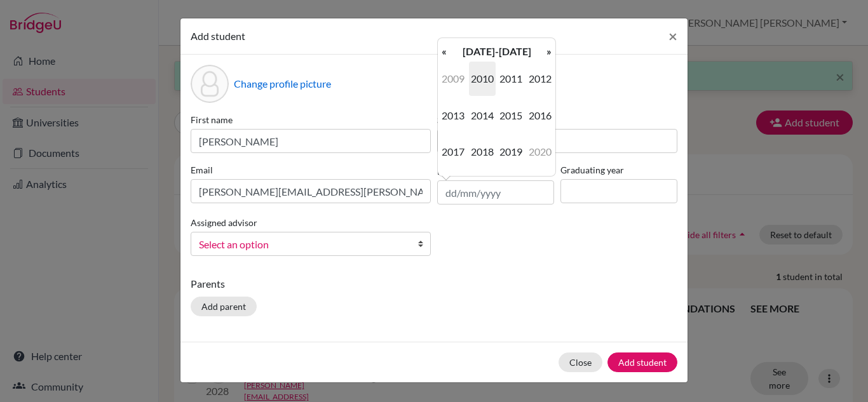
click at [489, 79] on span "2010" at bounding box center [482, 79] width 27 height 34
click at [442, 154] on span "Sep" at bounding box center [453, 152] width 27 height 34
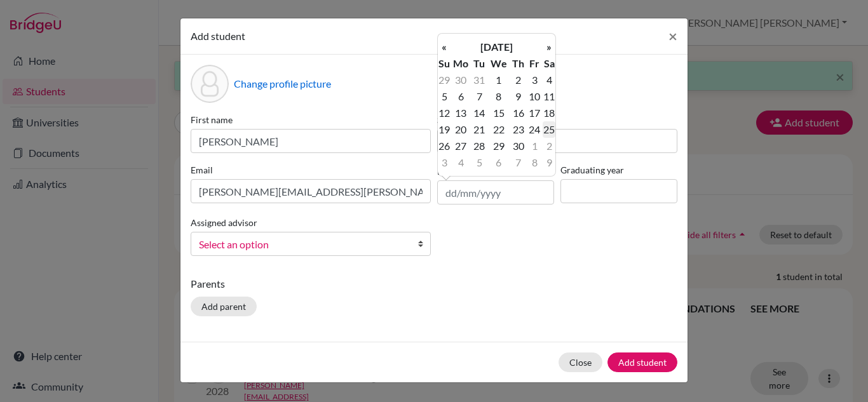
click at [546, 126] on td "25" at bounding box center [549, 129] width 13 height 17
type input "25/09/2010"
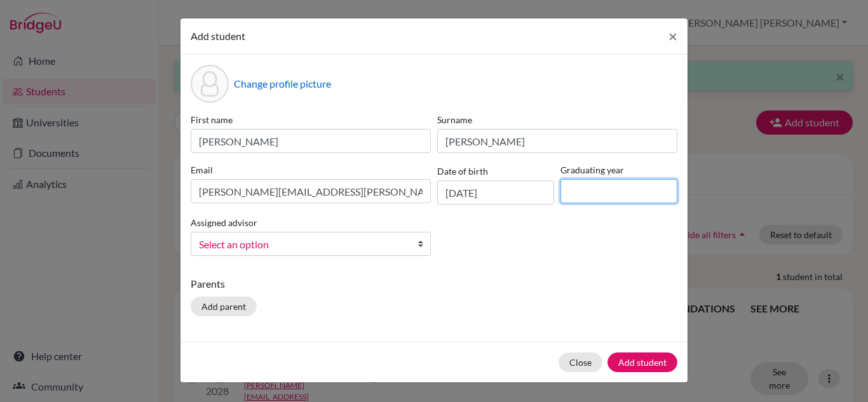
click at [618, 196] on input at bounding box center [618, 191] width 117 height 24
type input "2028"
click at [553, 248] on div "First name Frankie Samuel Surname Gibbs Solís Email samuel.gibbs@lapazschool.or…" at bounding box center [433, 189] width 493 height 153
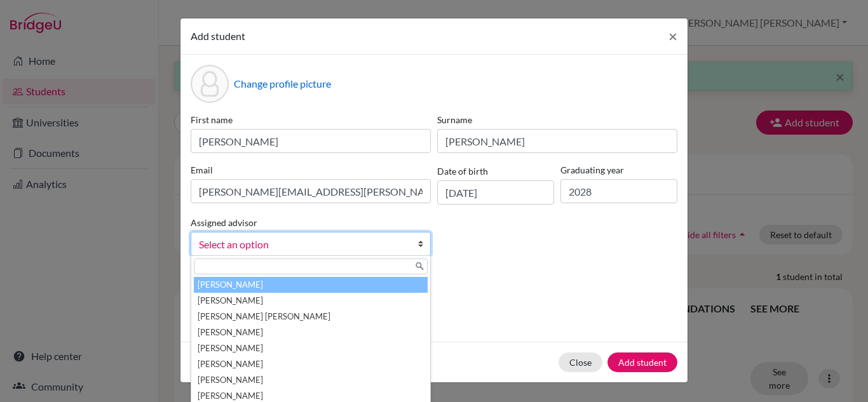
click at [386, 254] on link "Select an option" at bounding box center [311, 244] width 240 height 24
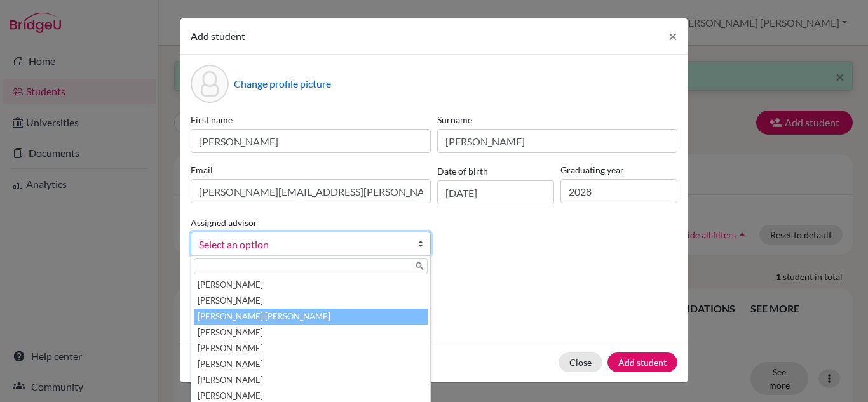
click at [273, 320] on li "Carazo Herrera, María José" at bounding box center [311, 317] width 234 height 16
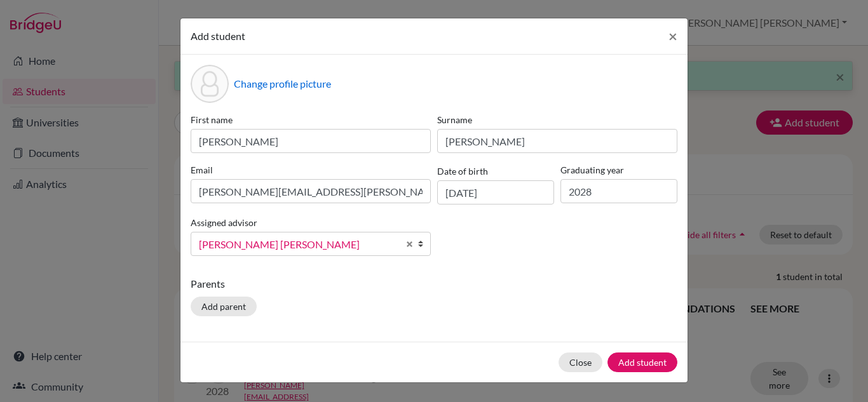
click at [494, 287] on p "Parents" at bounding box center [434, 283] width 487 height 15
click at [632, 359] on button "Add student" at bounding box center [642, 363] width 70 height 20
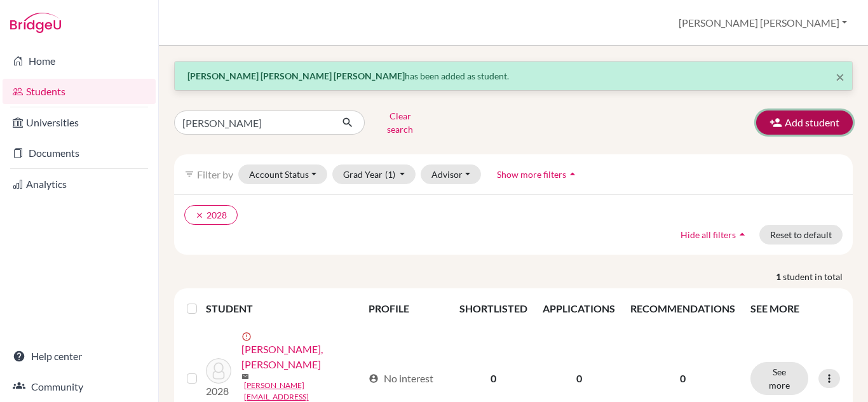
click at [766, 111] on button "Add student" at bounding box center [804, 123] width 97 height 24
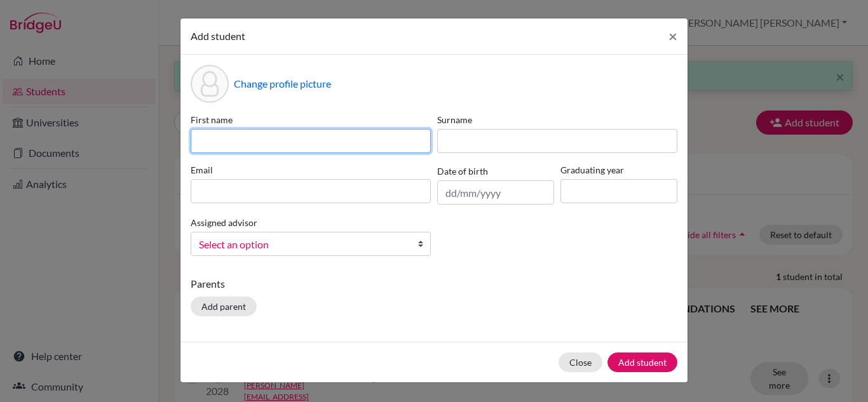
click at [335, 131] on input at bounding box center [311, 141] width 240 height 24
type input "Ivan"
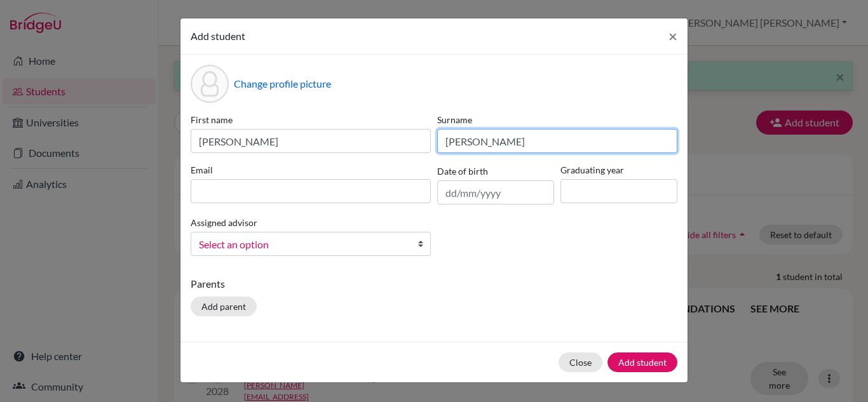
type input "Laura"
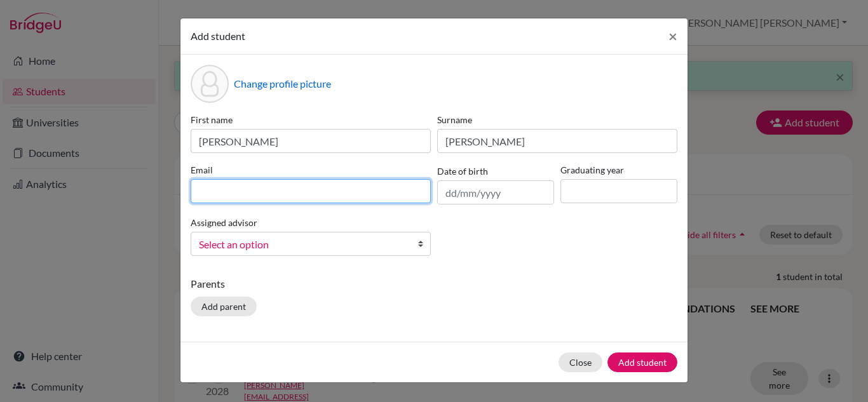
click at [285, 195] on input at bounding box center [311, 191] width 240 height 24
type input "ivan.laura@lapazschool.org"
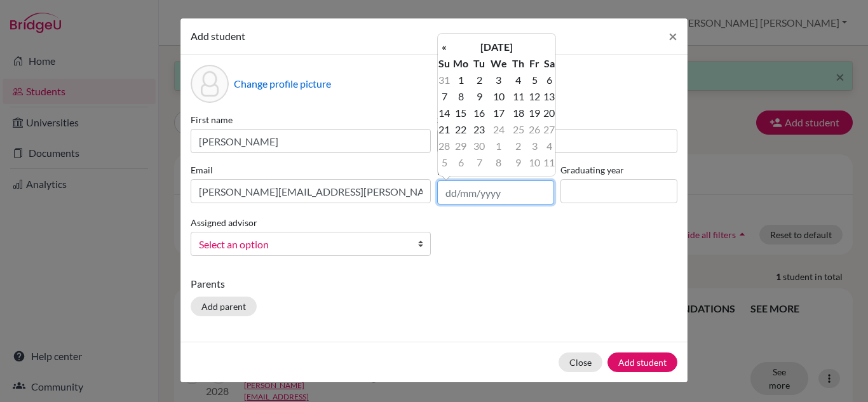
click at [455, 194] on input "text" at bounding box center [495, 192] width 117 height 24
click at [463, 46] on th "September 2025" at bounding box center [496, 47] width 92 height 17
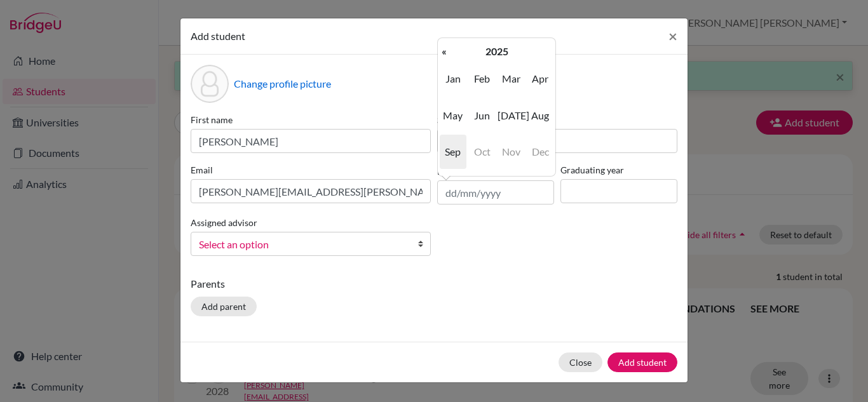
click at [463, 46] on th "2025" at bounding box center [496, 51] width 92 height 17
click at [463, 46] on th "2020-2029" at bounding box center [496, 51] width 92 height 17
click at [504, 69] on span "2010" at bounding box center [511, 79] width 27 height 34
click at [487, 83] on span "2010" at bounding box center [482, 79] width 27 height 34
click at [541, 88] on span "Apr" at bounding box center [540, 79] width 27 height 34
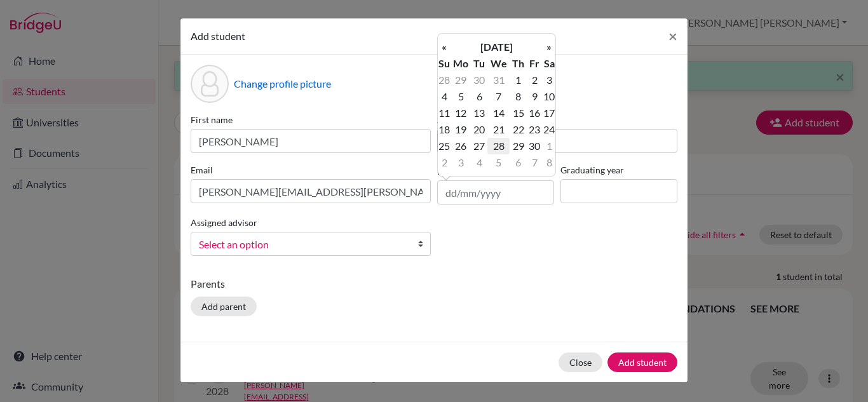
click at [503, 143] on td "28" at bounding box center [498, 146] width 22 height 17
type input "28/04/2010"
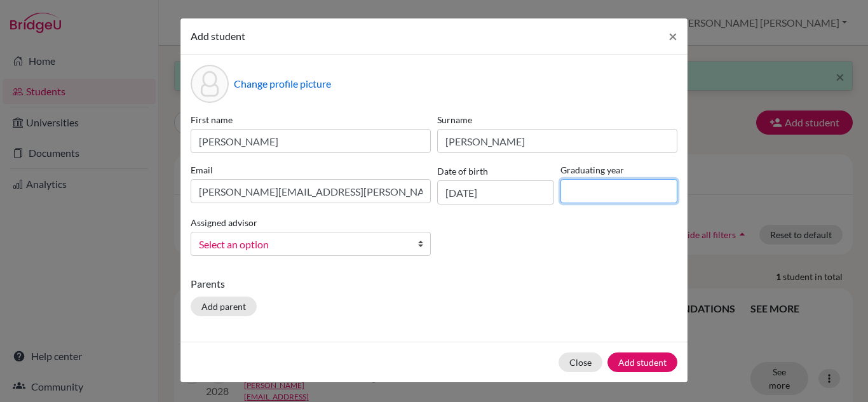
click at [599, 194] on input at bounding box center [618, 191] width 117 height 24
type input "2028"
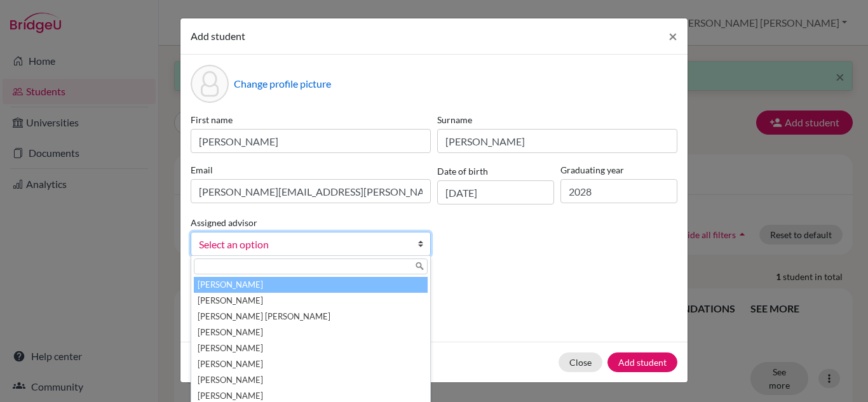
click at [356, 244] on span "Select an option" at bounding box center [302, 244] width 207 height 17
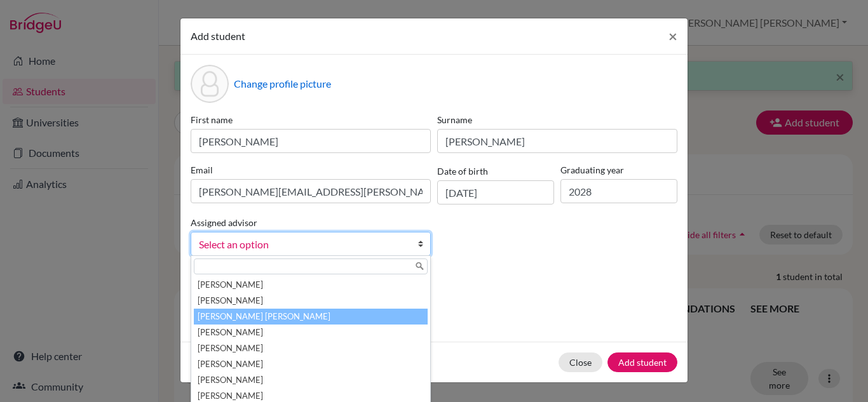
click at [322, 313] on li "Carazo Herrera, María José" at bounding box center [311, 317] width 234 height 16
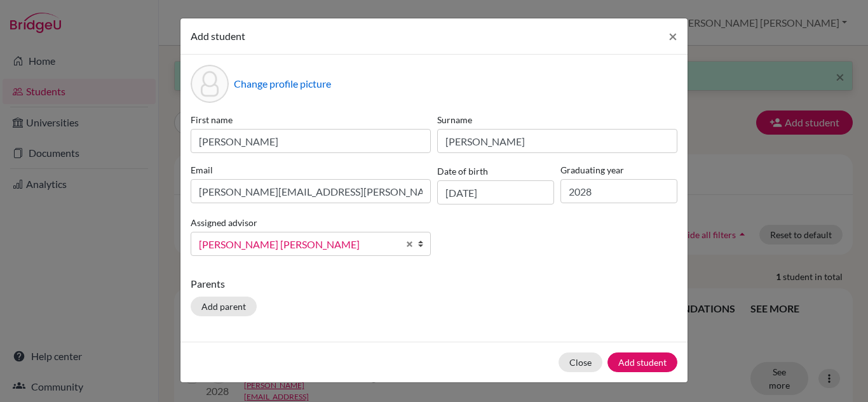
click at [556, 259] on div "First name Ivan Surname Laura Email ivan.laura@lapazschool.org Date of birth 28…" at bounding box center [433, 189] width 493 height 153
click at [653, 360] on button "Add student" at bounding box center [642, 363] width 70 height 20
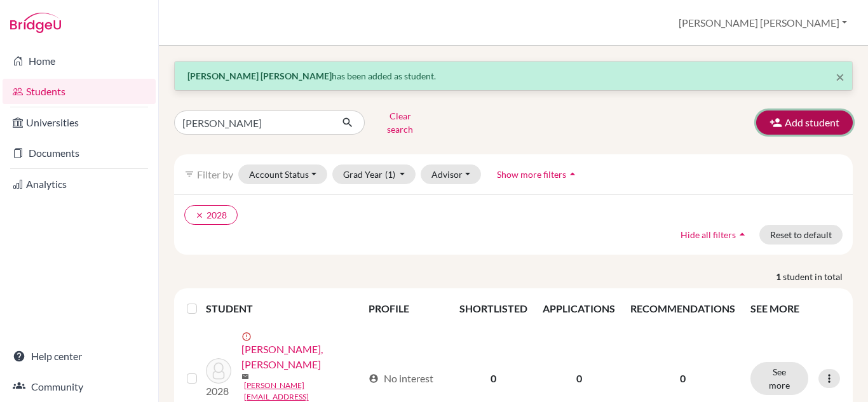
click at [786, 125] on button "Add student" at bounding box center [804, 123] width 97 height 24
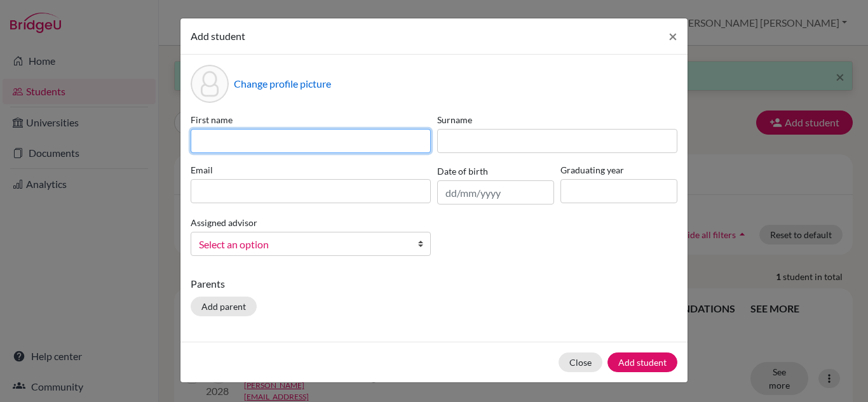
click at [349, 132] on input at bounding box center [311, 141] width 240 height 24
type input "María Cristina"
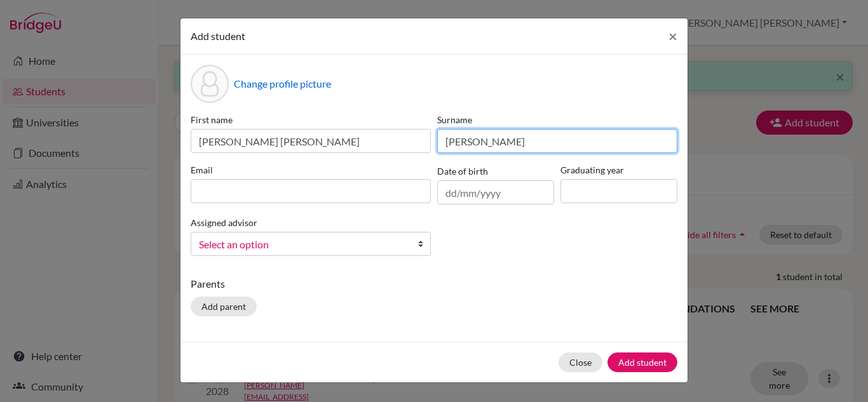
type input "Paniagua Leiva"
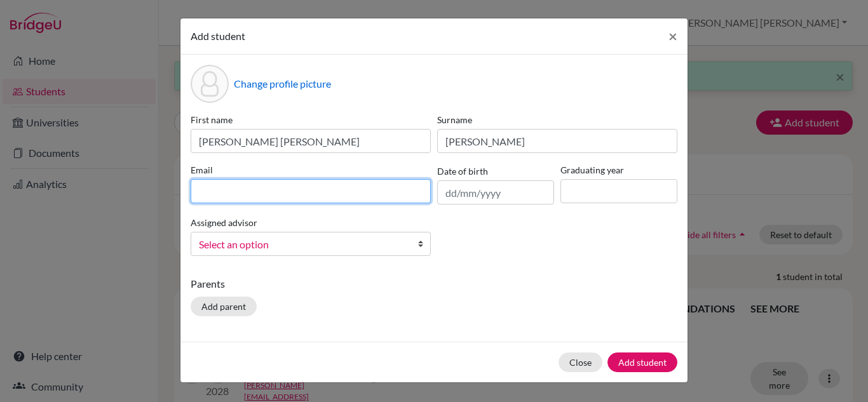
click at [311, 182] on input at bounding box center [311, 191] width 240 height 24
type input "maria.paniagua@lapazschool.org"
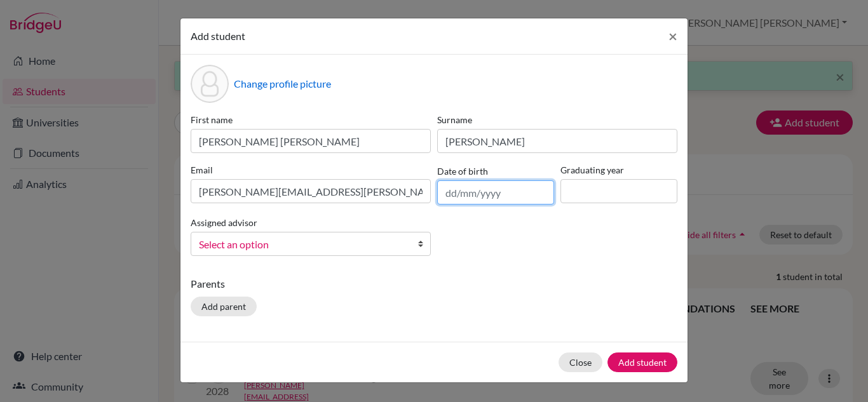
click at [479, 193] on input "text" at bounding box center [495, 192] width 117 height 24
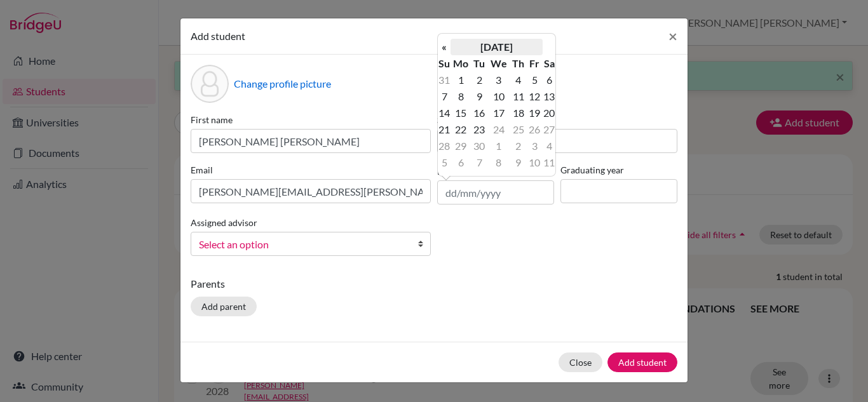
click at [501, 50] on th "September 2025" at bounding box center [496, 47] width 92 height 17
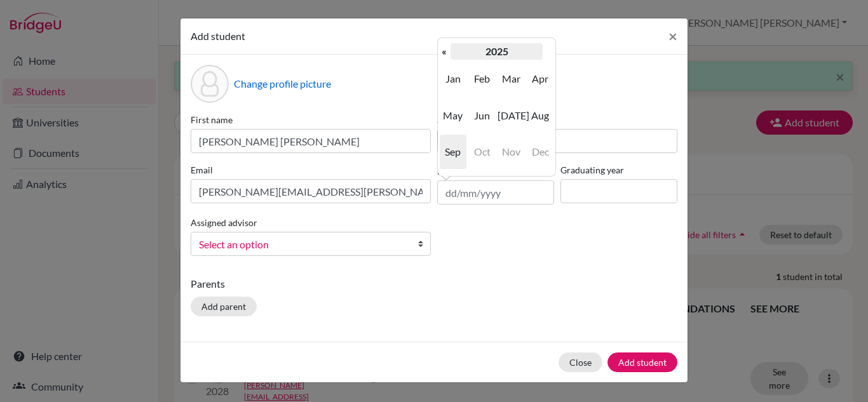
click at [490, 49] on th "2025" at bounding box center [496, 51] width 92 height 17
click at [490, 49] on th "2020-2029" at bounding box center [496, 51] width 92 height 17
click at [479, 78] on span "2000" at bounding box center [482, 79] width 27 height 34
click at [505, 144] on span "2009" at bounding box center [511, 152] width 27 height 34
click at [512, 149] on span "Nov" at bounding box center [511, 152] width 27 height 34
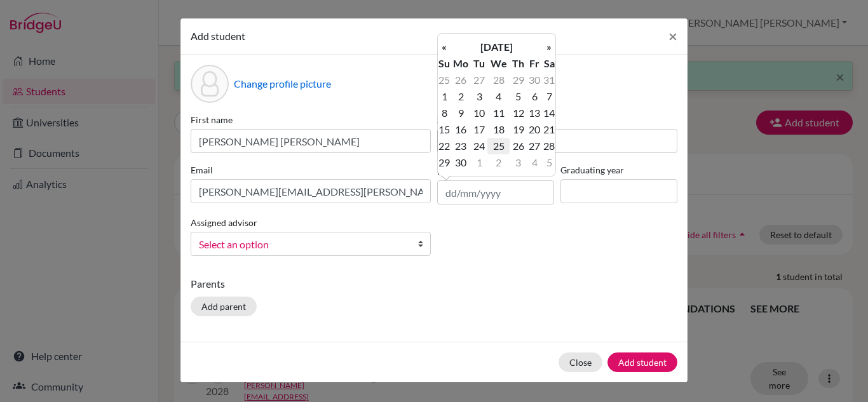
click at [496, 147] on td "25" at bounding box center [498, 146] width 22 height 17
type input "25/11/2009"
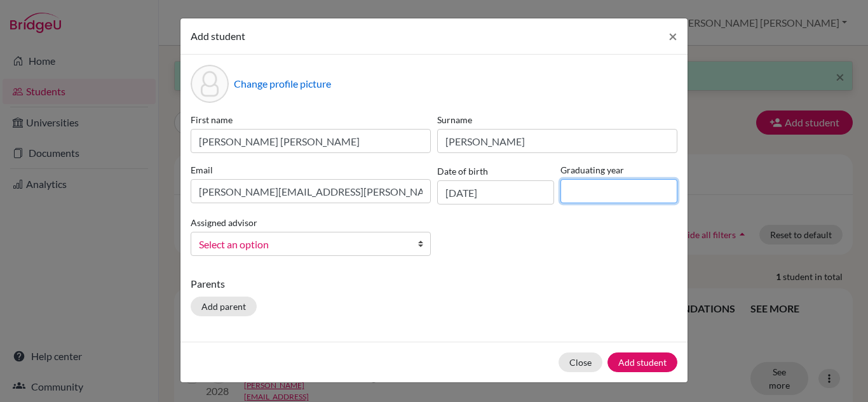
click at [585, 198] on input at bounding box center [618, 191] width 117 height 24
type input "2028"
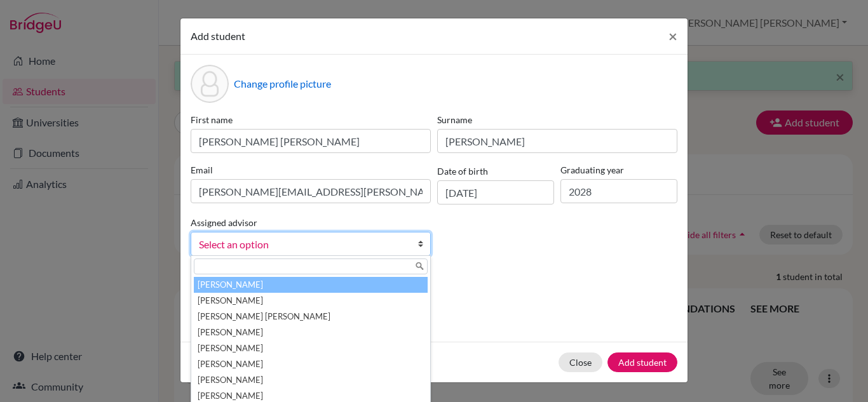
click at [356, 251] on span "Select an option" at bounding box center [302, 244] width 207 height 17
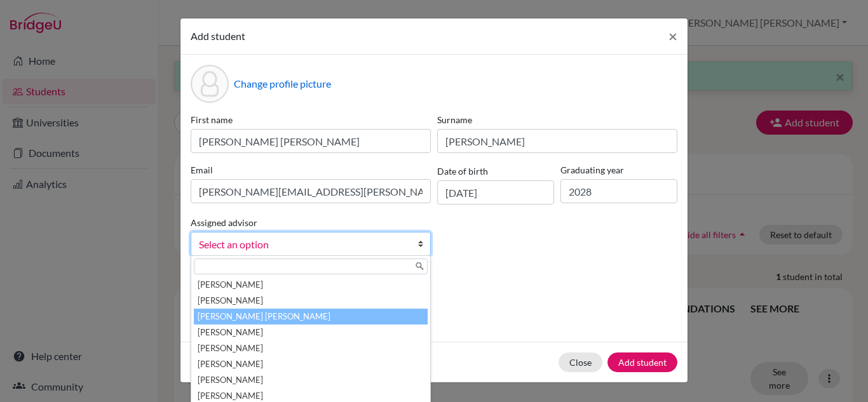
click at [265, 313] on li "Carazo Herrera, María José" at bounding box center [311, 317] width 234 height 16
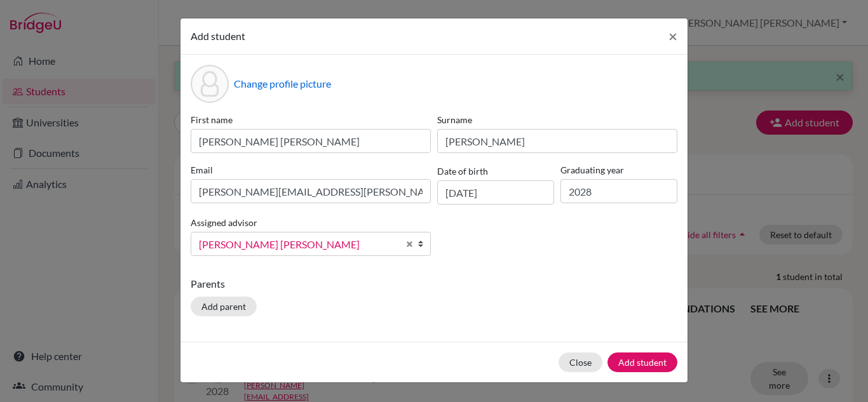
click at [504, 256] on div "First name María Cristina Surname Paniagua Leiva Email maria.paniagua@lapazscho…" at bounding box center [433, 189] width 493 height 153
click at [640, 357] on button "Add student" at bounding box center [642, 363] width 70 height 20
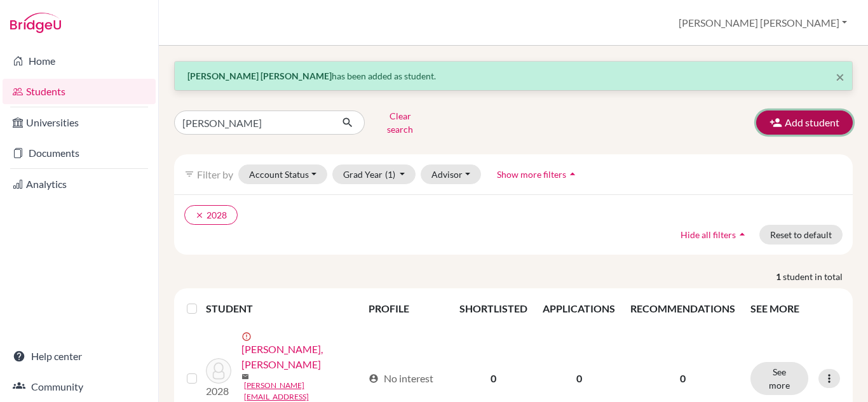
click at [771, 111] on button "Add student" at bounding box center [804, 123] width 97 height 24
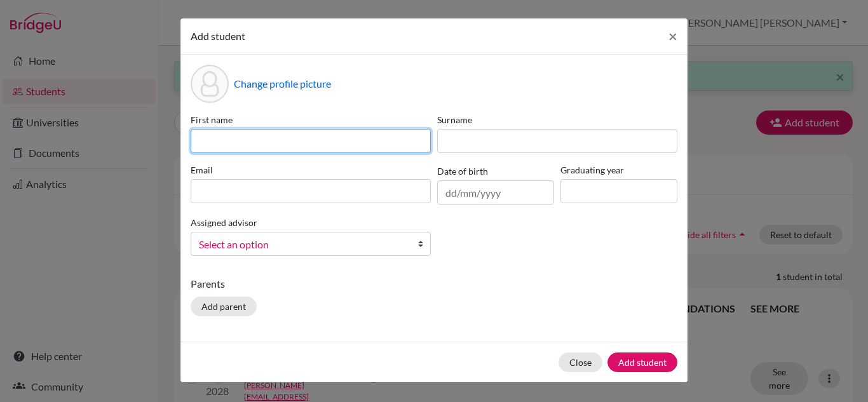
click at [264, 142] on input at bounding box center [311, 141] width 240 height 24
type input "Luka"
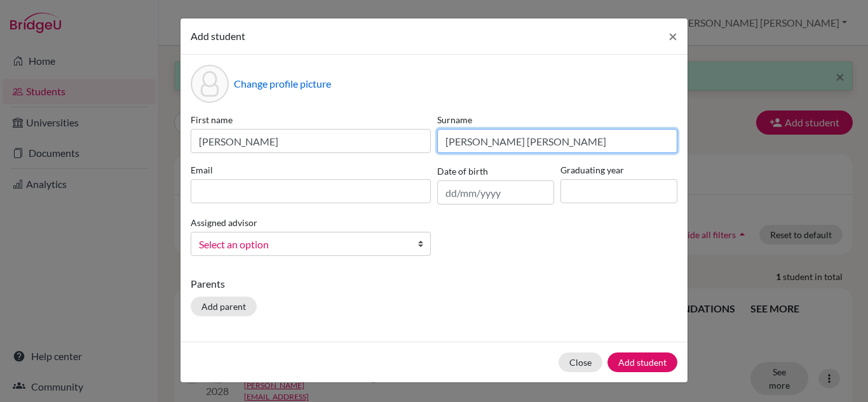
type input "Ulate López"
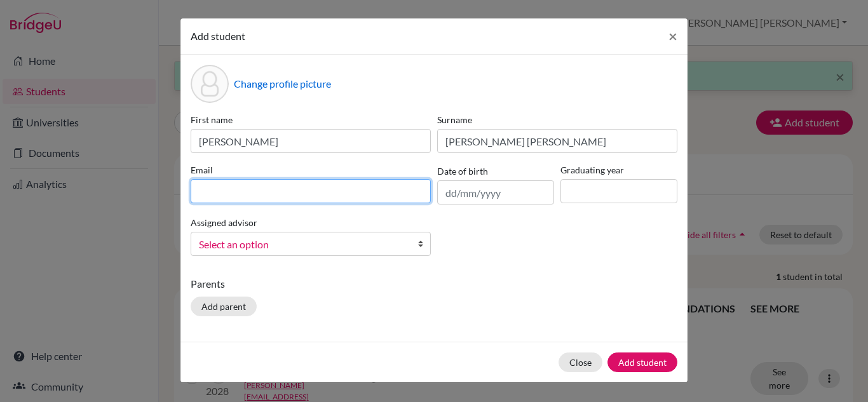
click at [263, 188] on input at bounding box center [311, 191] width 240 height 24
type input "luka.ulate@lapazschool.org"
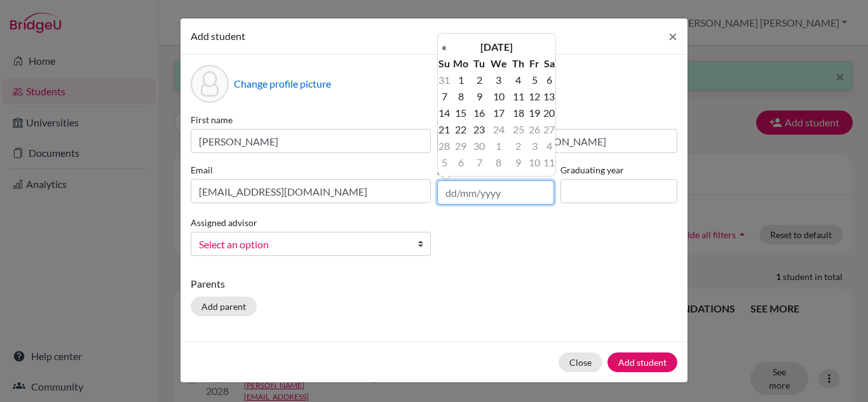
click at [441, 187] on input "text" at bounding box center [495, 192] width 117 height 24
click at [467, 50] on th "September 2025" at bounding box center [496, 47] width 92 height 17
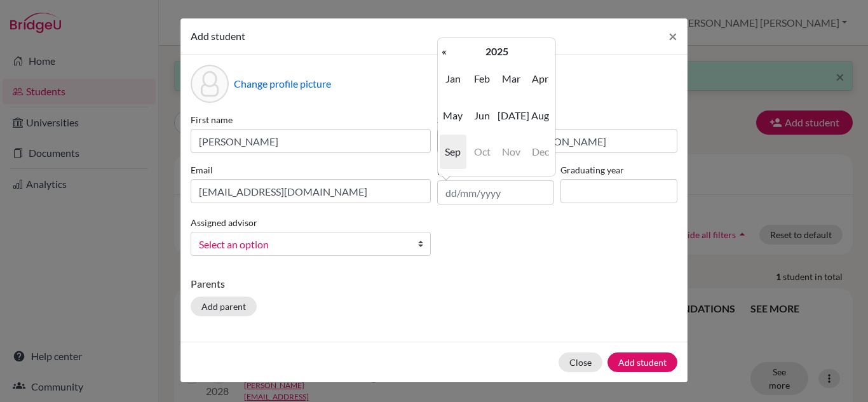
click at [467, 50] on th "2025" at bounding box center [496, 51] width 92 height 17
click at [467, 50] on th "2020-2029" at bounding box center [496, 51] width 92 height 17
click at [511, 77] on span "2010" at bounding box center [511, 79] width 27 height 34
click at [481, 76] on span "2010" at bounding box center [482, 79] width 27 height 34
click at [480, 113] on span "Jun" at bounding box center [482, 115] width 27 height 34
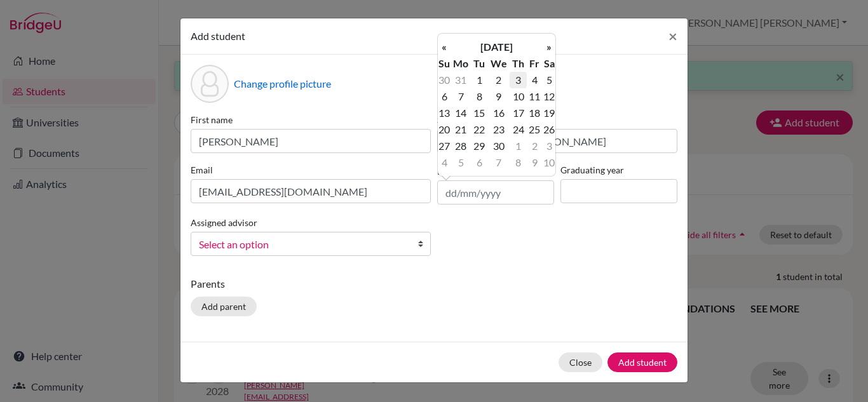
click at [520, 83] on td "3" at bounding box center [518, 80] width 17 height 17
type input "03/06/2010"
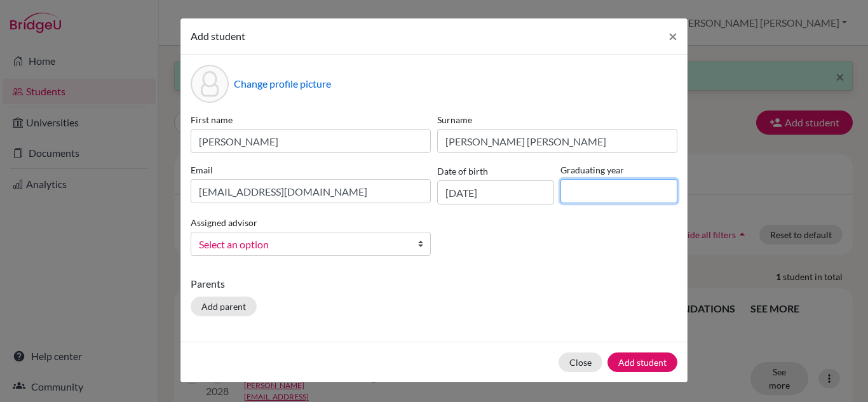
click at [592, 188] on input at bounding box center [618, 191] width 117 height 24
type input "2028"
click at [390, 245] on span "Select an option" at bounding box center [302, 244] width 207 height 17
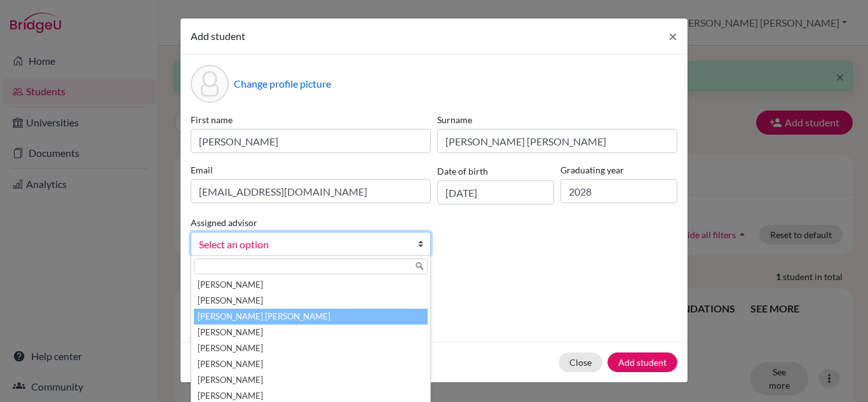
click at [276, 318] on li "Carazo Herrera, María José" at bounding box center [311, 317] width 234 height 16
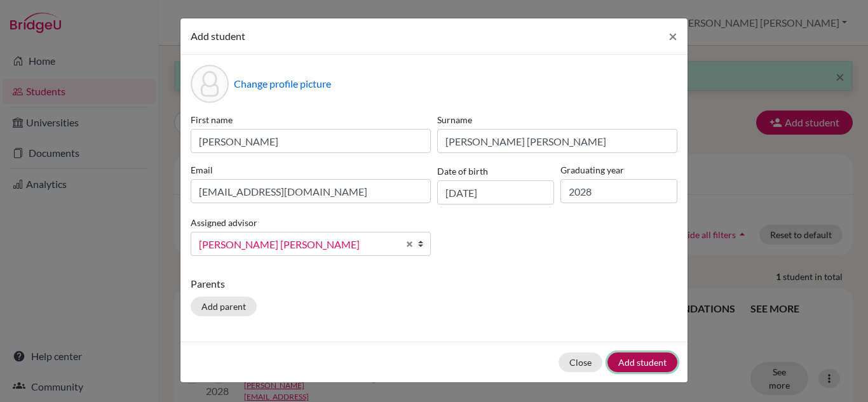
click at [644, 362] on button "Add student" at bounding box center [642, 363] width 70 height 20
